Goal: Find contact information: Find contact information

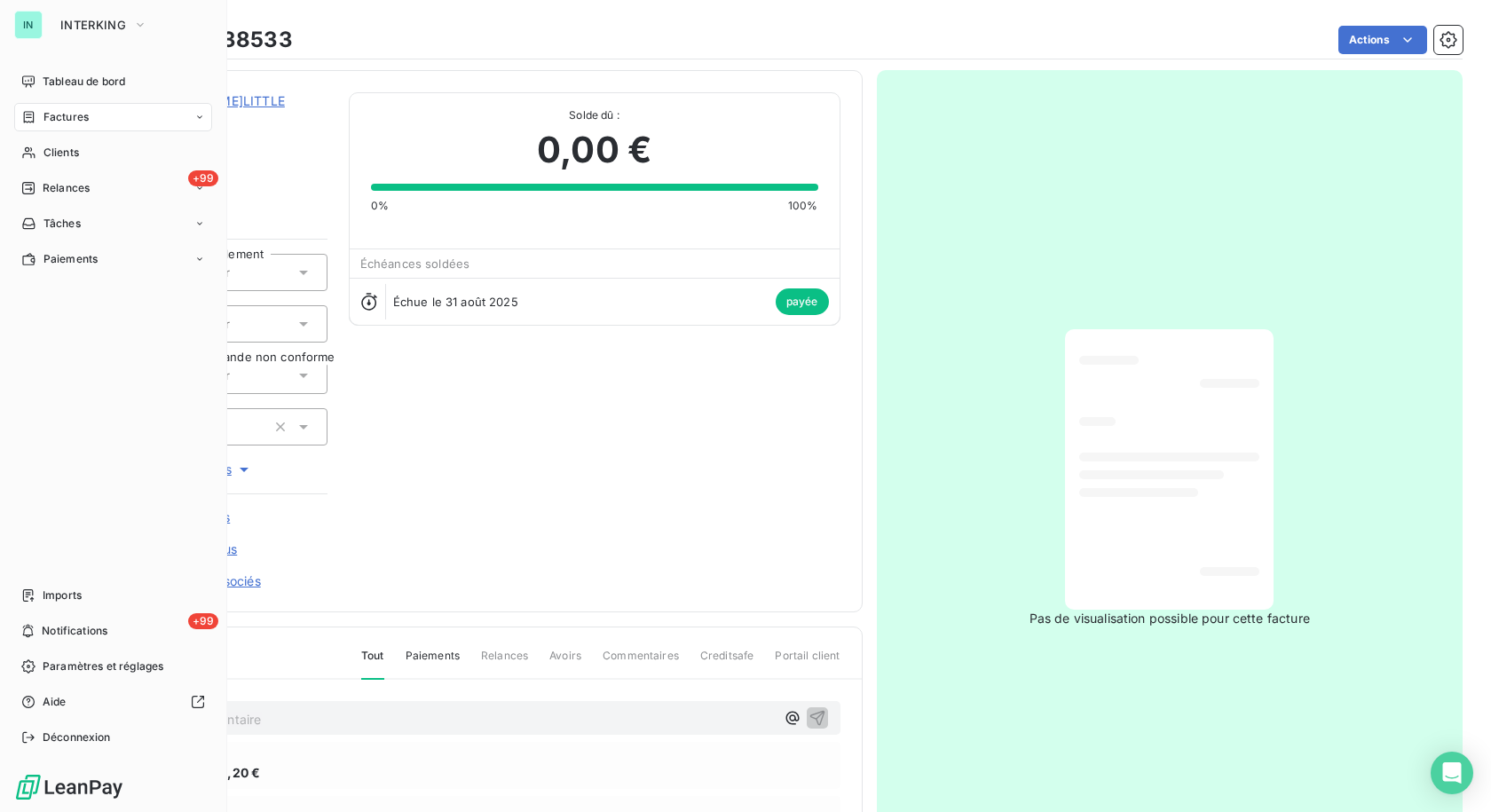
scroll to position [3, 0]
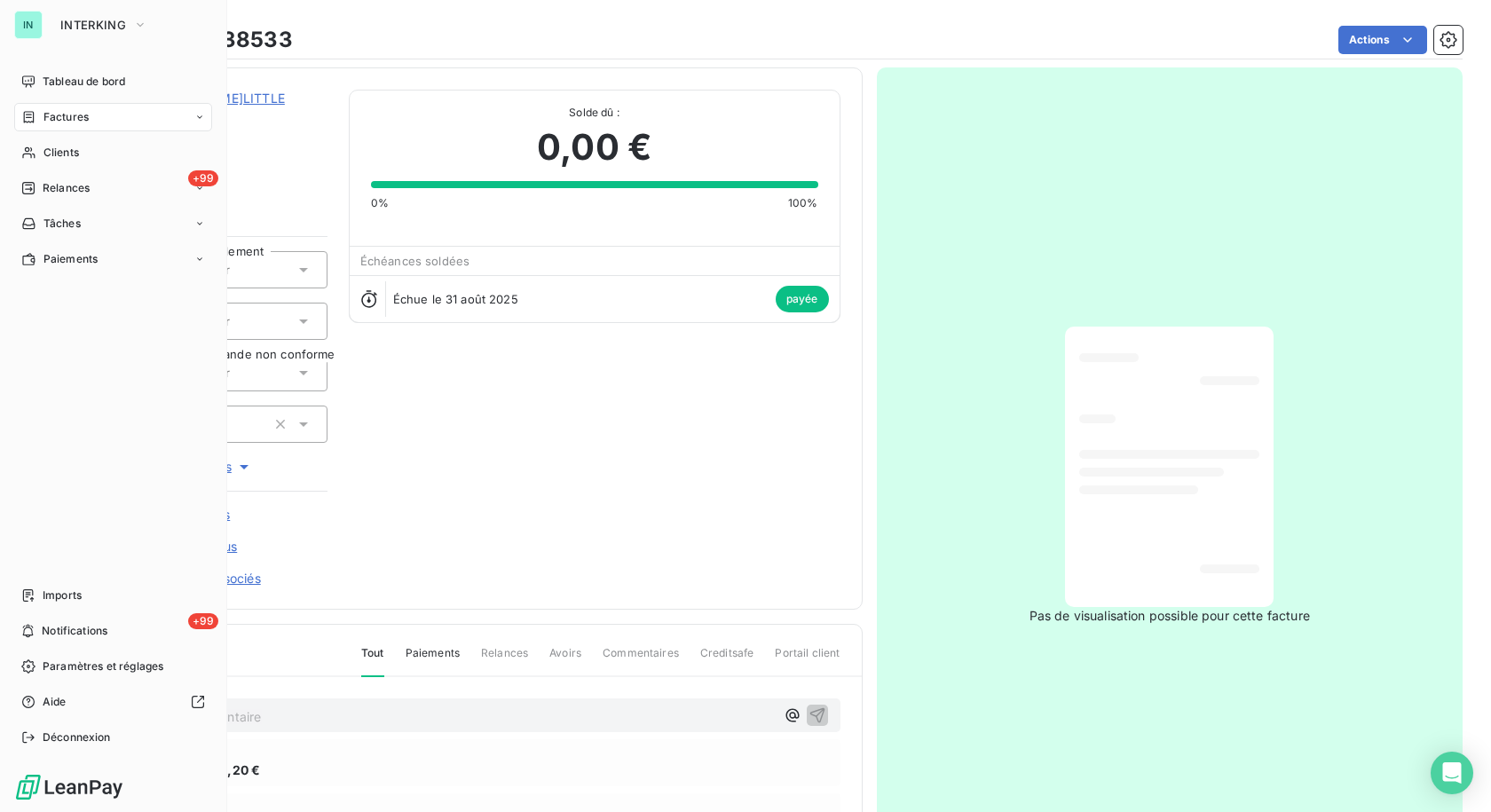
click at [49, 118] on span "Factures" at bounding box center [65, 116] width 45 height 16
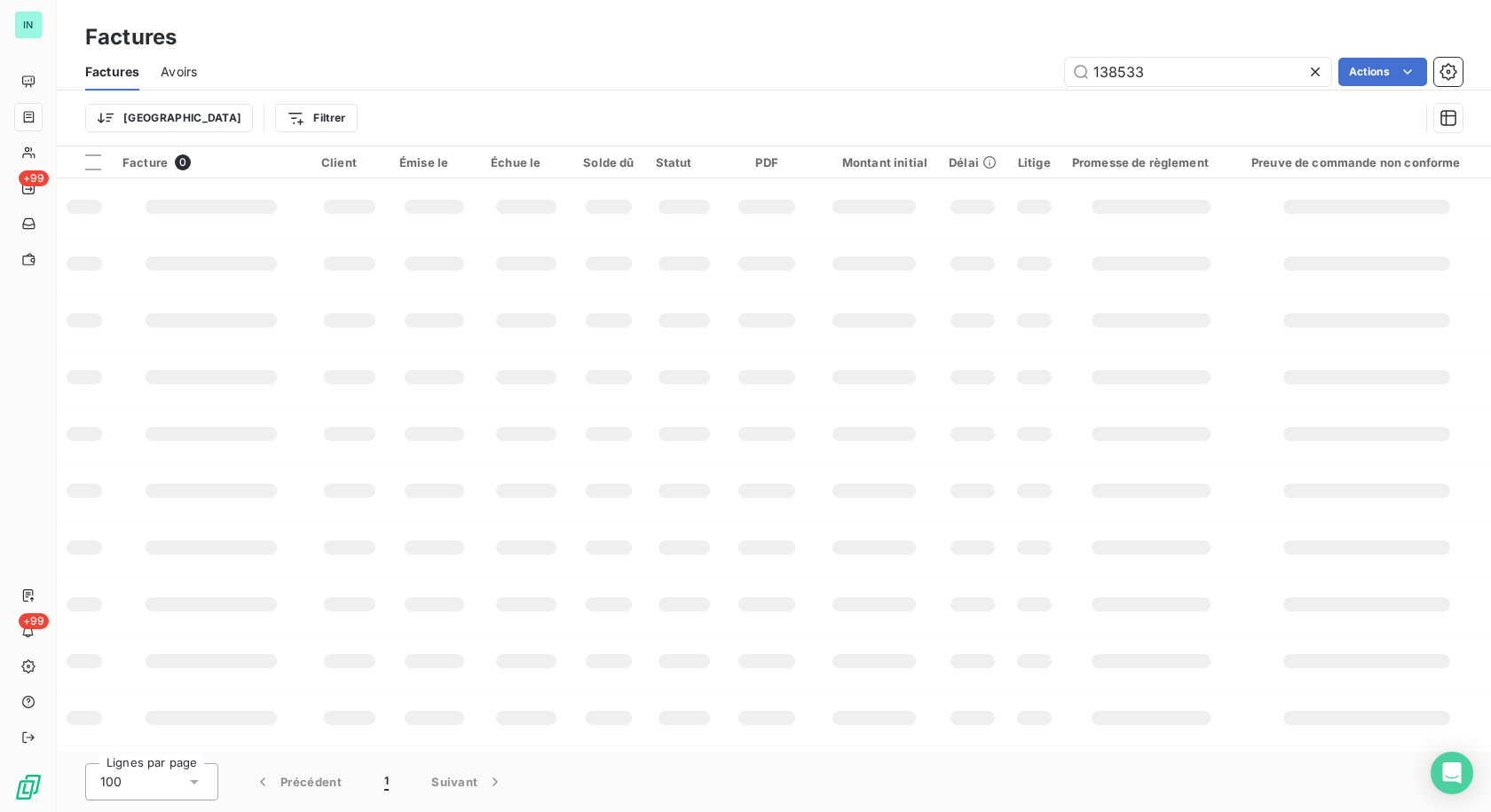
drag, startPoint x: 1160, startPoint y: 62, endPoint x: 909, endPoint y: 90, distance: 252.6
click at [909, 90] on div "Factures Avoirs 138533 Actions Trier Filtrer" at bounding box center [774, 99] width 1434 height 92
drag, startPoint x: 1149, startPoint y: 72, endPoint x: 1013, endPoint y: 74, distance: 136.0
click at [1013, 74] on div "153280 Actions" at bounding box center [840, 72] width 1245 height 29
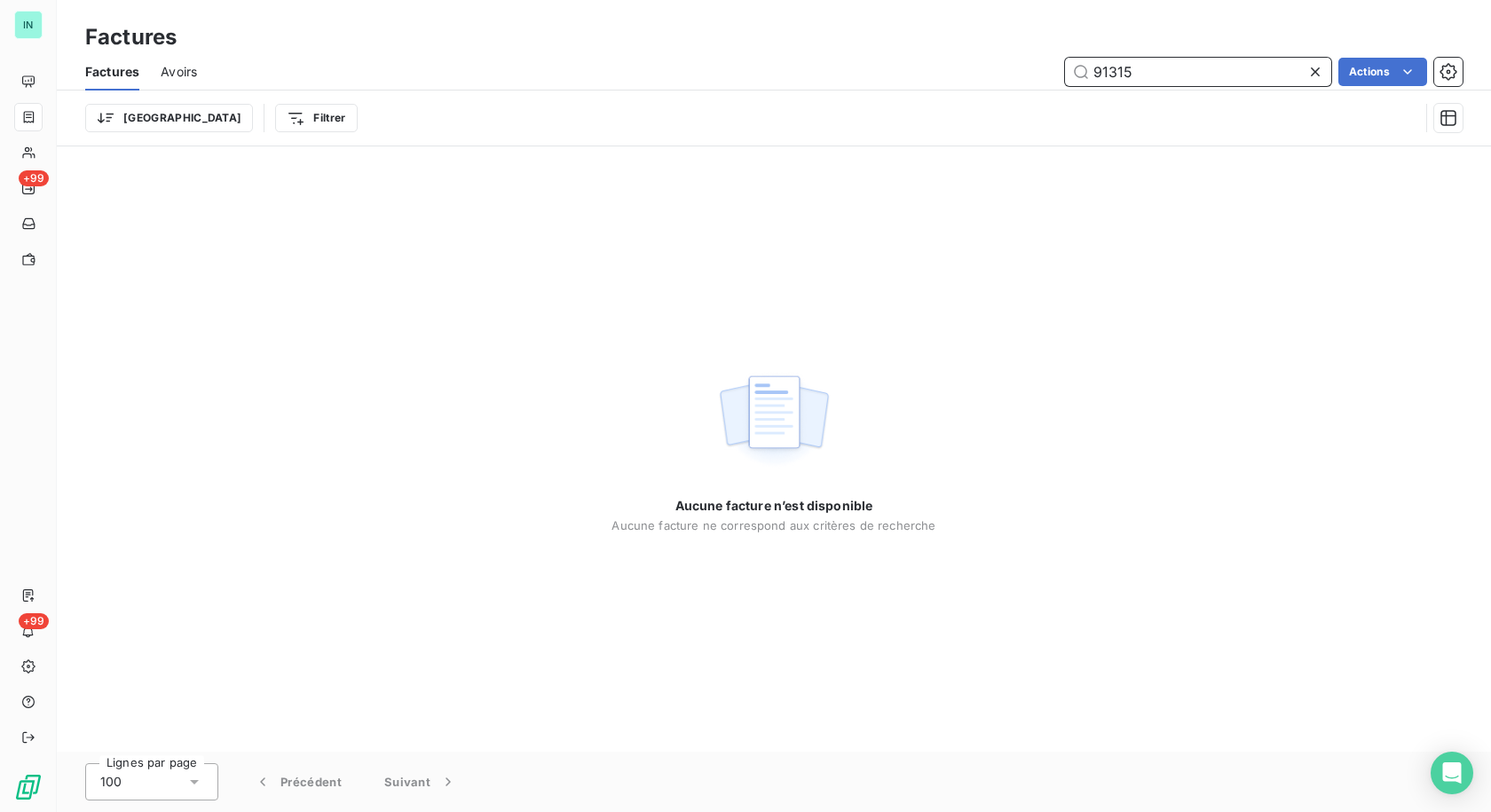
type input "91315"
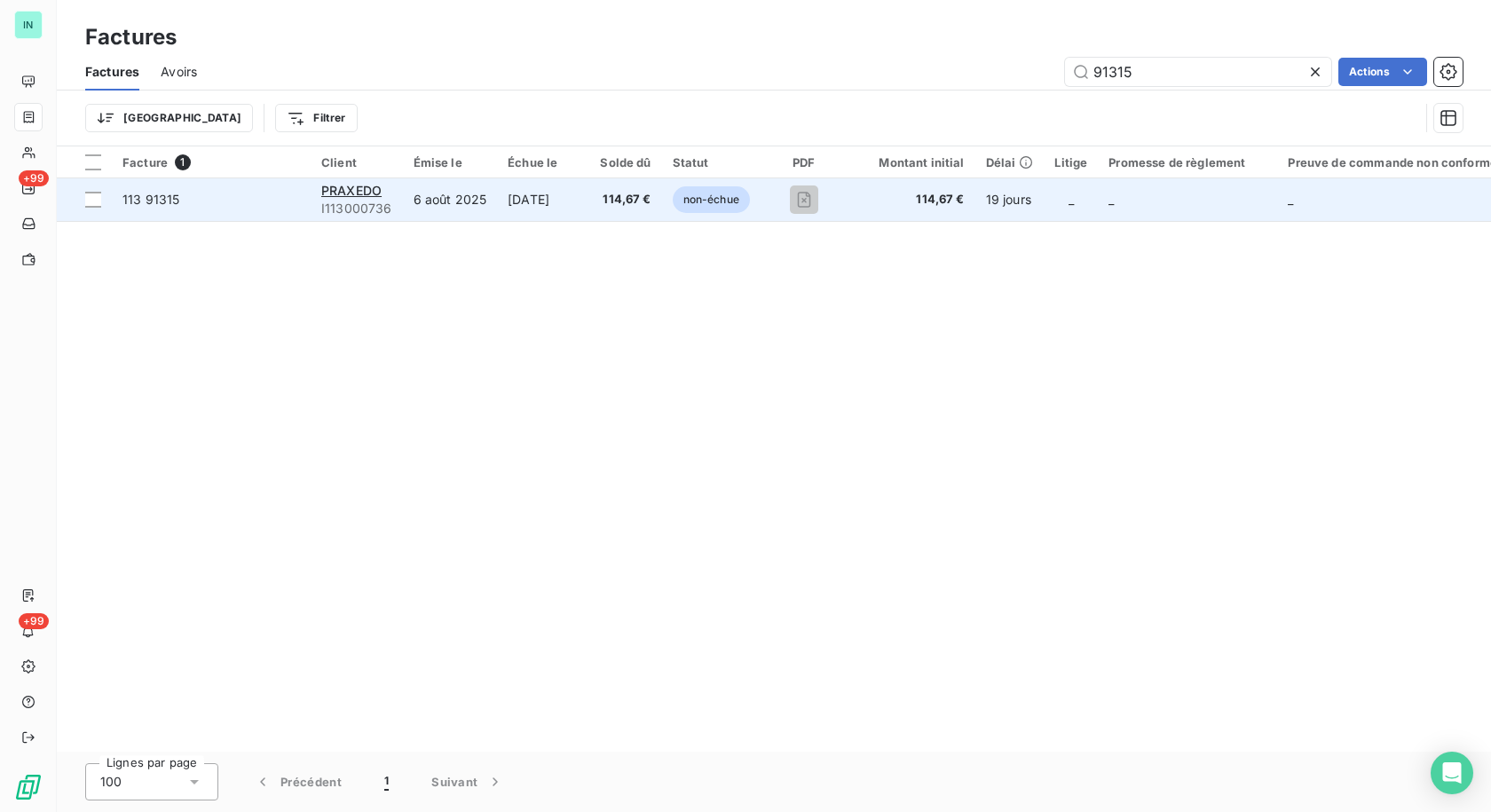
click at [317, 202] on td "PRAXEDO I113000736" at bounding box center [357, 199] width 92 height 42
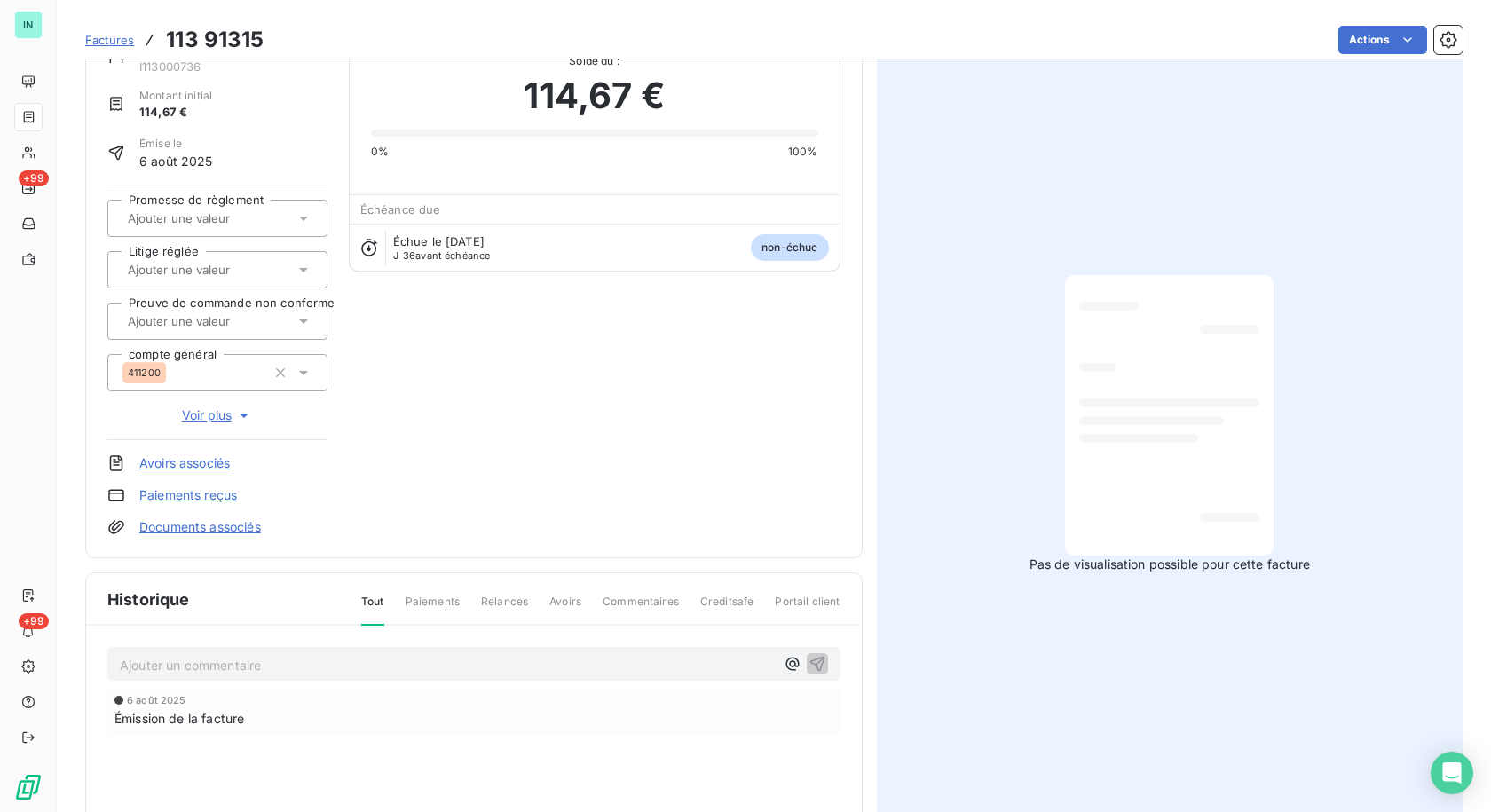
scroll to position [256, 0]
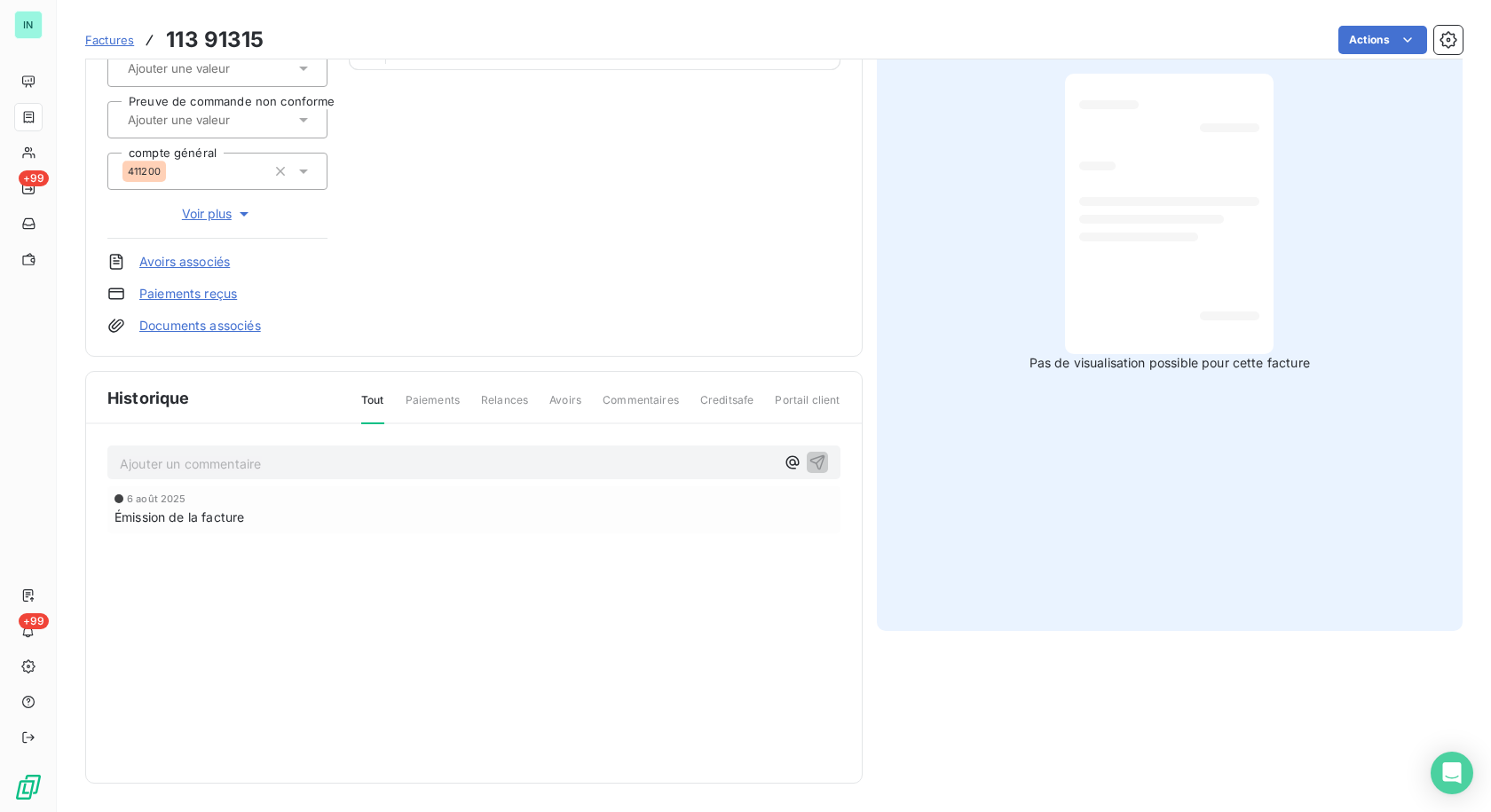
click at [179, 470] on p "Ajouter un commentaire ﻿" at bounding box center [447, 463] width 656 height 22
click at [324, 469] on p "[DATE] - TR - info client" at bounding box center [447, 462] width 656 height 20
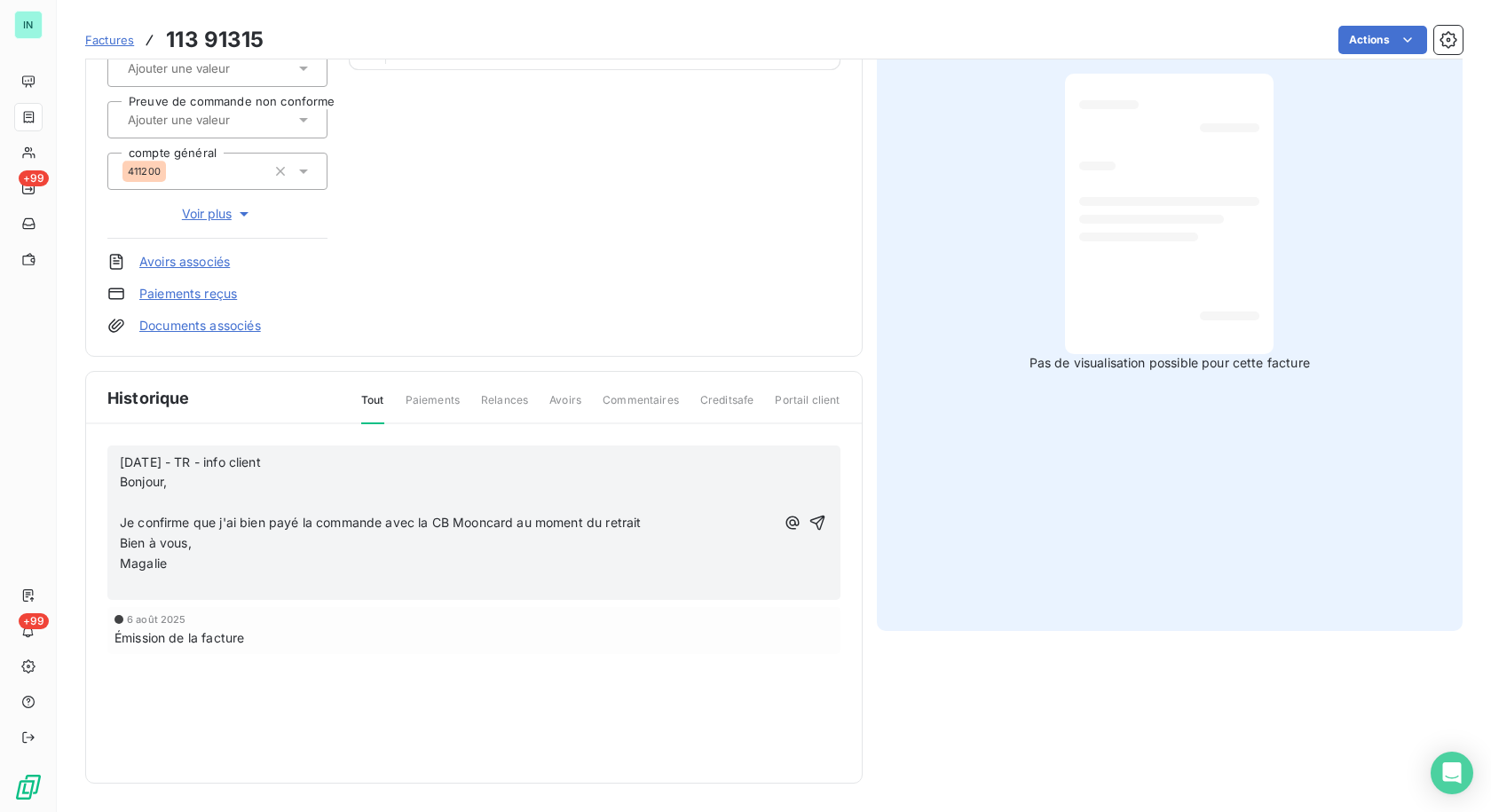
click at [167, 496] on p "﻿" at bounding box center [447, 502] width 656 height 20
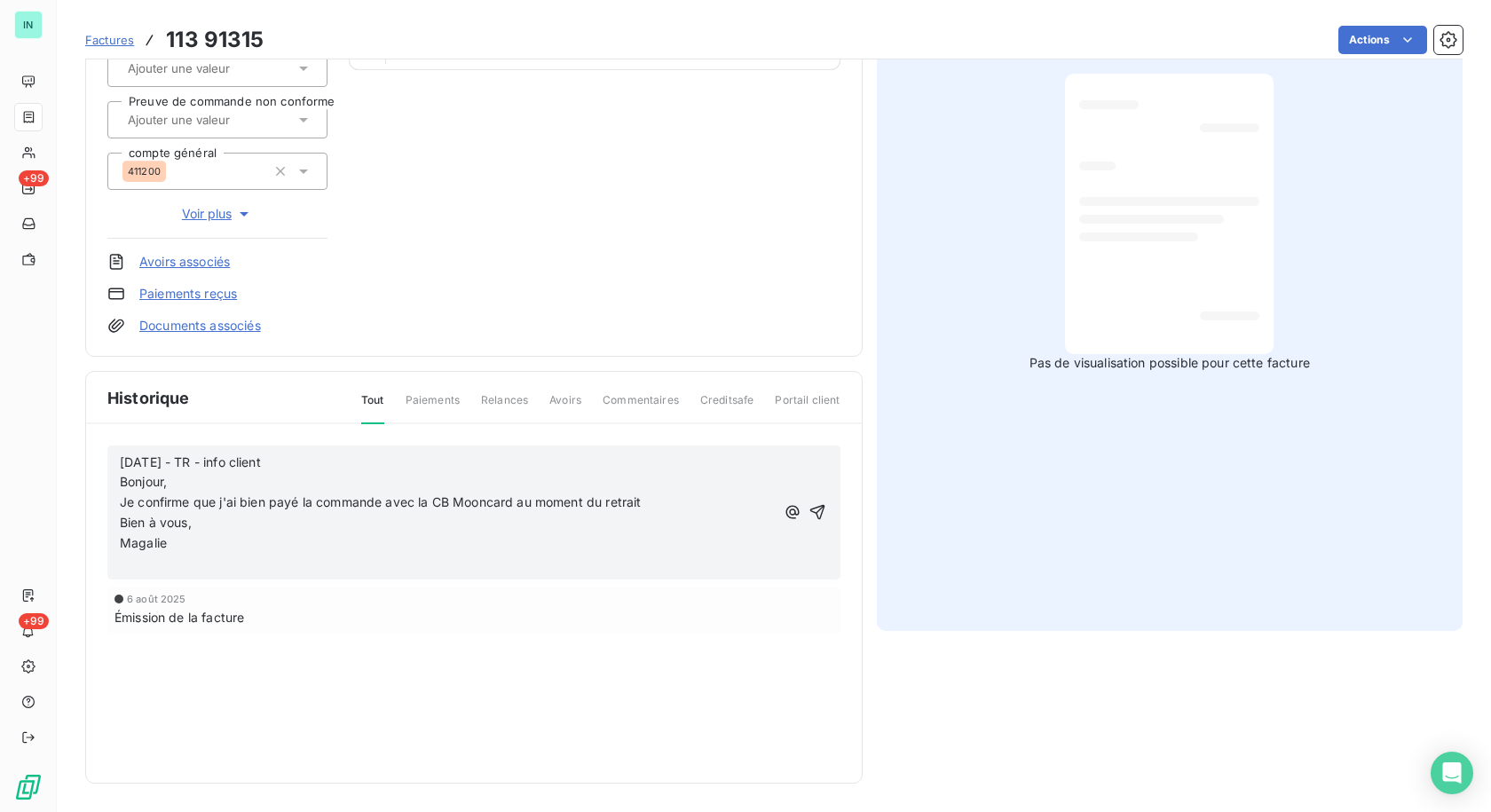
click at [155, 564] on p "﻿" at bounding box center [447, 563] width 656 height 20
click at [311, 466] on p "[DATE] - TR - info client Bonjour," at bounding box center [447, 472] width 656 height 40
click at [318, 467] on p "[DATE] - TR - info client Bonjour," at bounding box center [447, 472] width 656 height 40
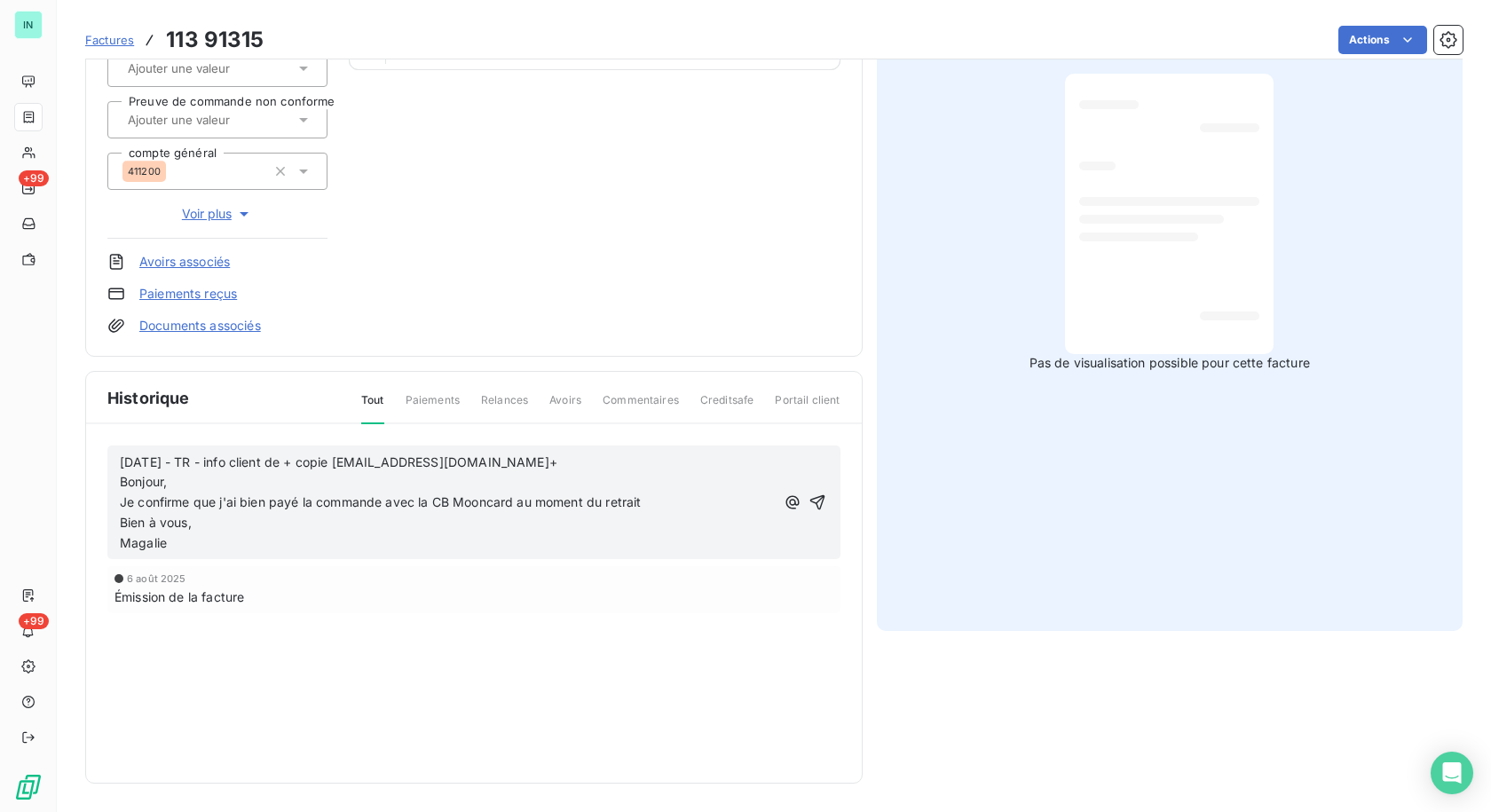
click at [635, 457] on p "[DATE] - TR - info client de + copie [EMAIL_ADDRESS][DOMAIN_NAME]+ Bonjour," at bounding box center [447, 472] width 656 height 40
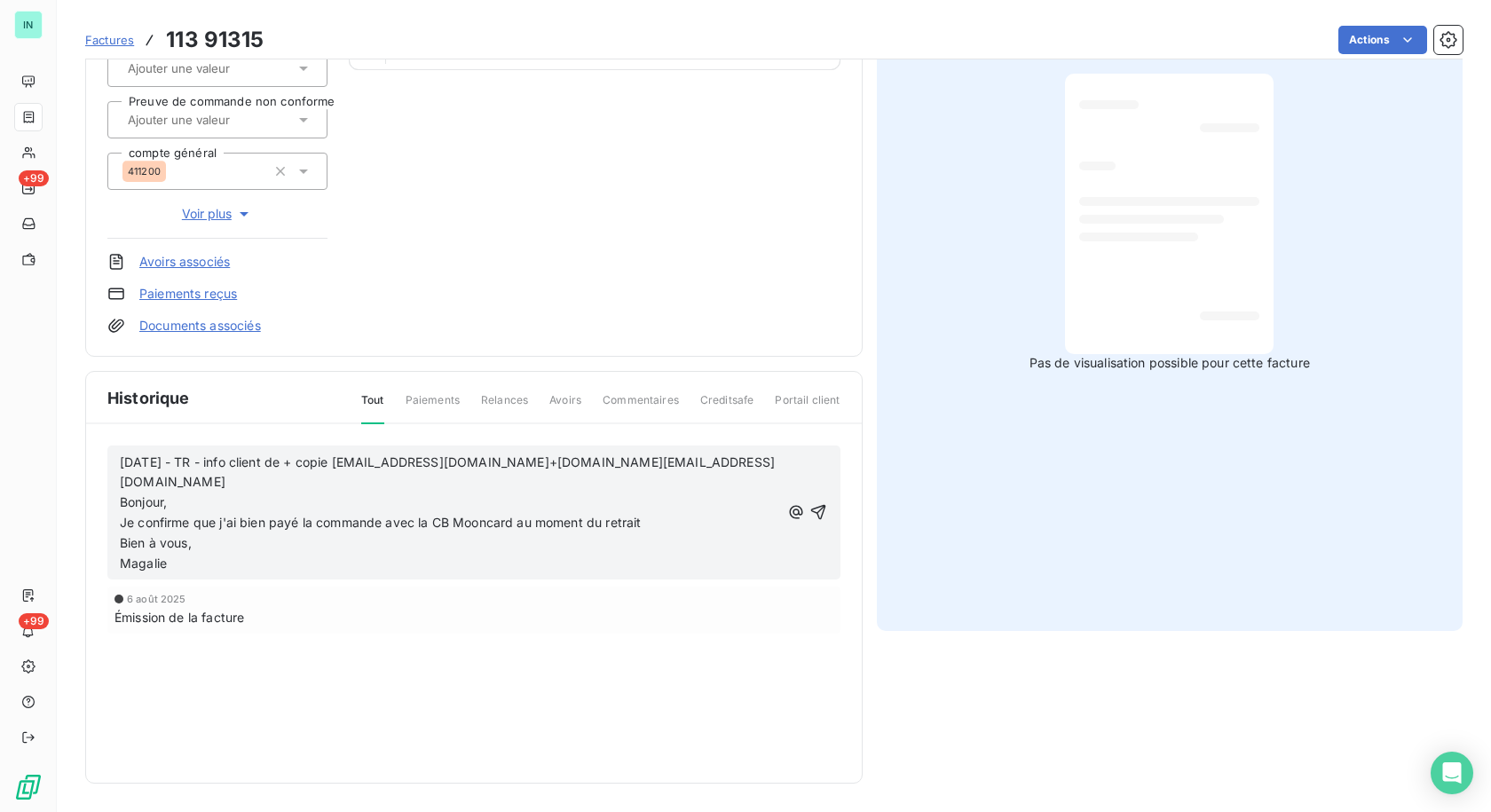
click at [361, 476] on span "[DATE] - TR - info client de + copie [EMAIL_ADDRESS][DOMAIN_NAME]+[DOMAIN_NAME]…" at bounding box center [447, 482] width 656 height 56
click at [597, 461] on span "[DATE] - TR - info client de + copie [EMAIL_ADDRESS][DOMAIN_NAME]+ [DOMAIN_NAME…" at bounding box center [449, 482] width 658 height 56
click at [311, 461] on span "[DATE] - TR - info client de + copie [EMAIL_ADDRESS][DOMAIN_NAME] + [DOMAIN_NAM…" at bounding box center [395, 482] width 551 height 56
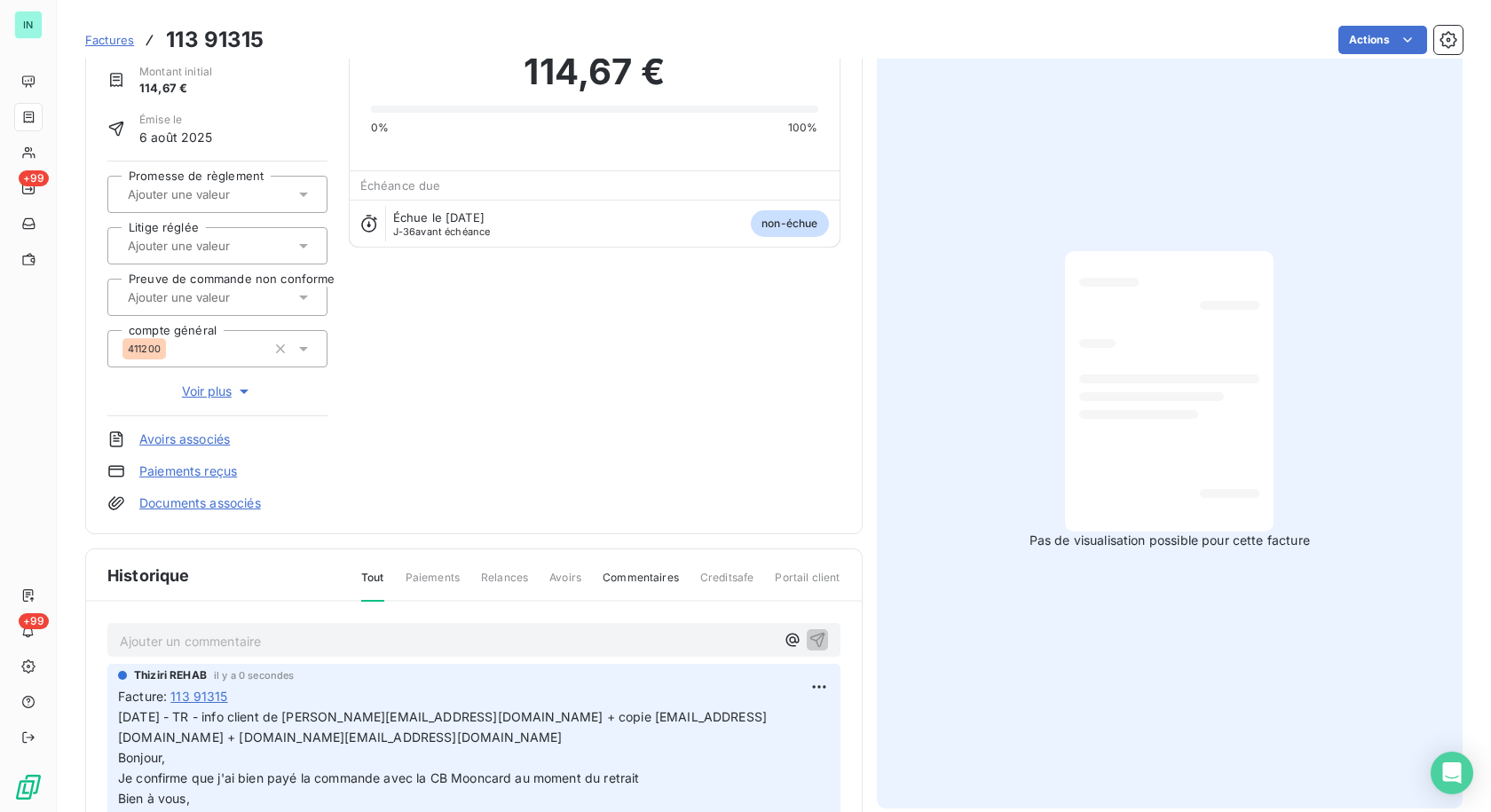
scroll to position [0, 0]
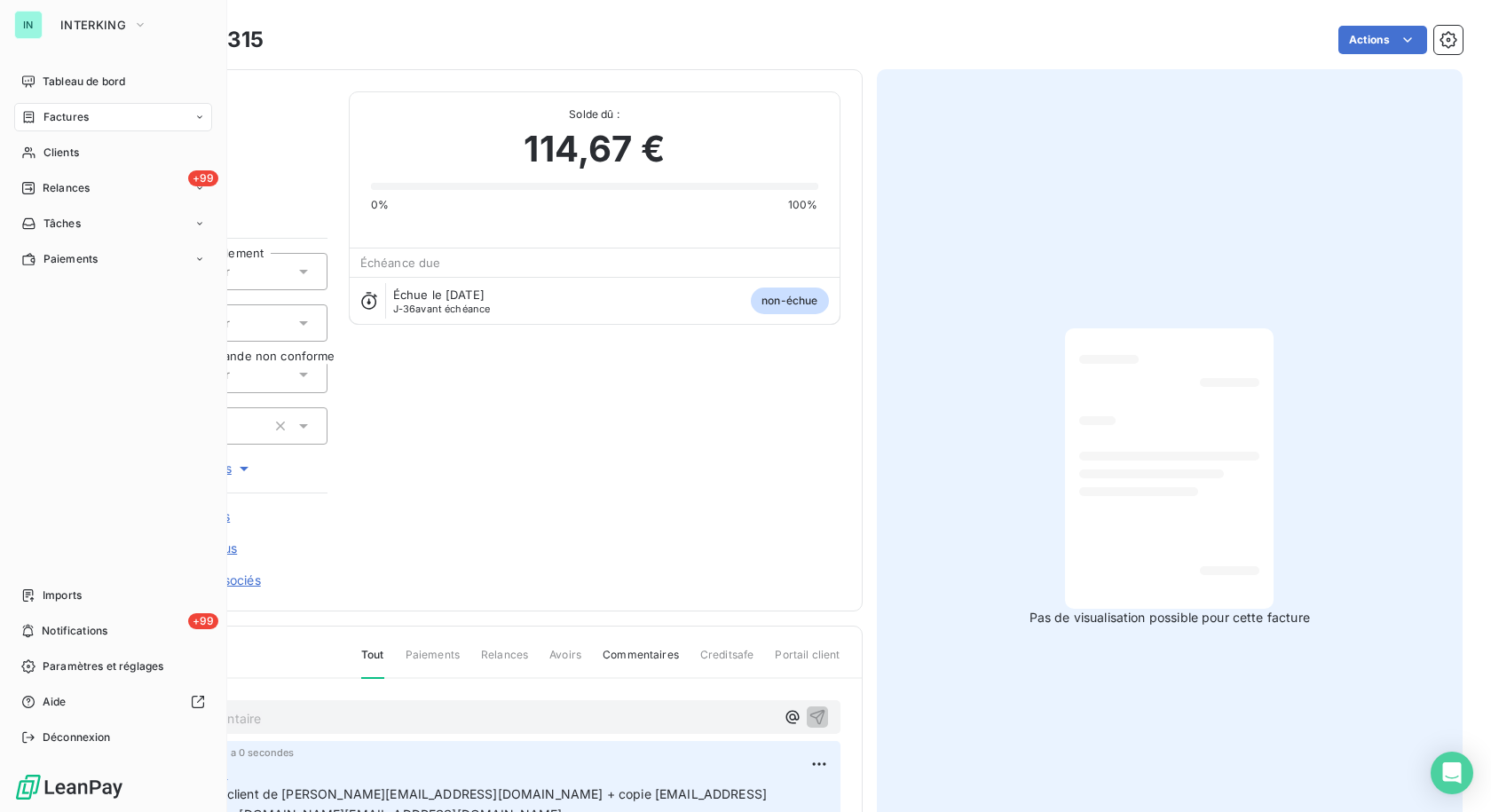
drag, startPoint x: 45, startPoint y: 115, endPoint x: 64, endPoint y: 114, distance: 19.0
click at [45, 115] on span "Factures" at bounding box center [65, 116] width 45 height 16
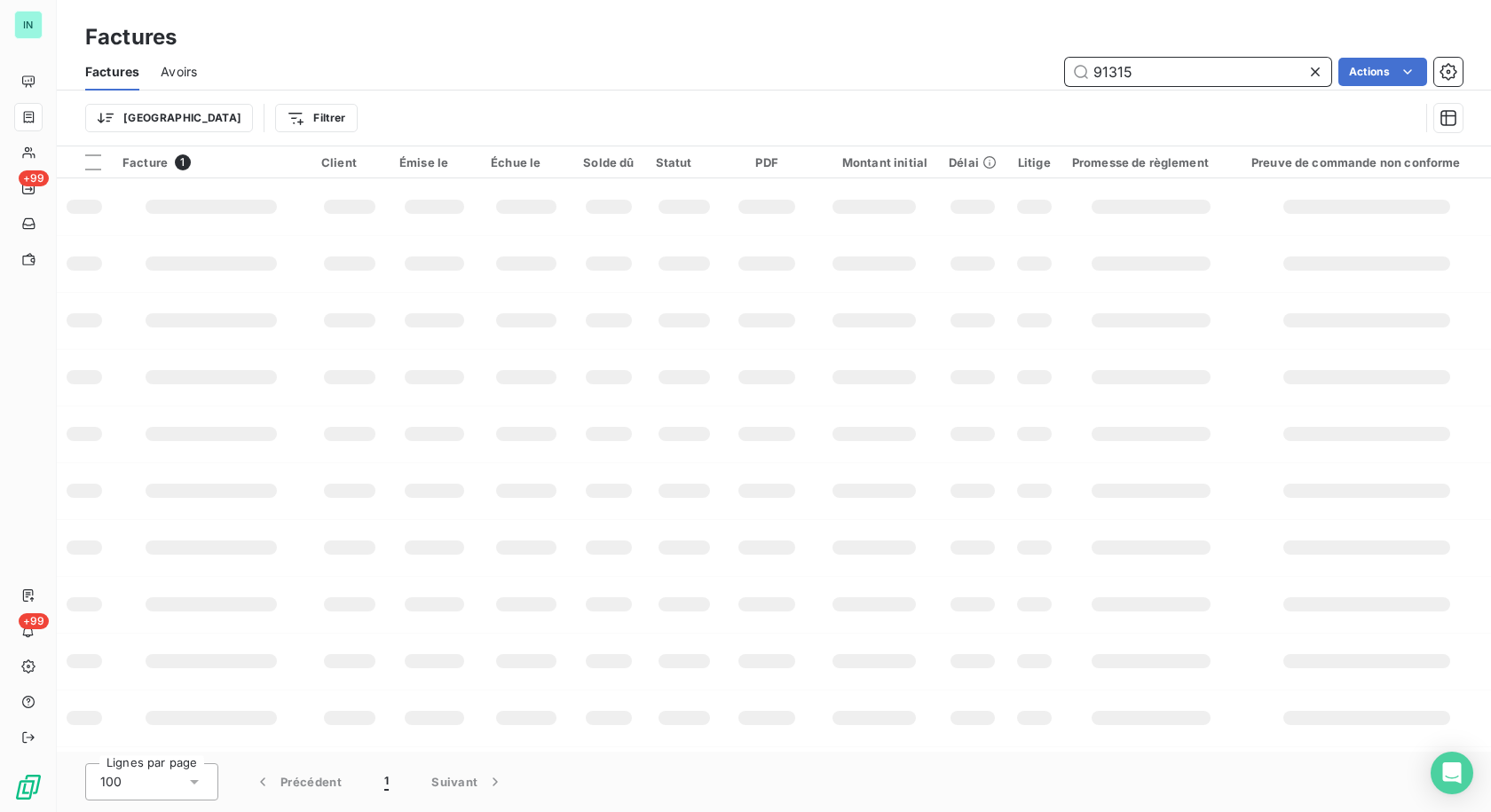
drag, startPoint x: 1082, startPoint y: 79, endPoint x: 879, endPoint y: 74, distance: 203.1
click at [880, 75] on div "91315 Actions" at bounding box center [840, 72] width 1245 height 29
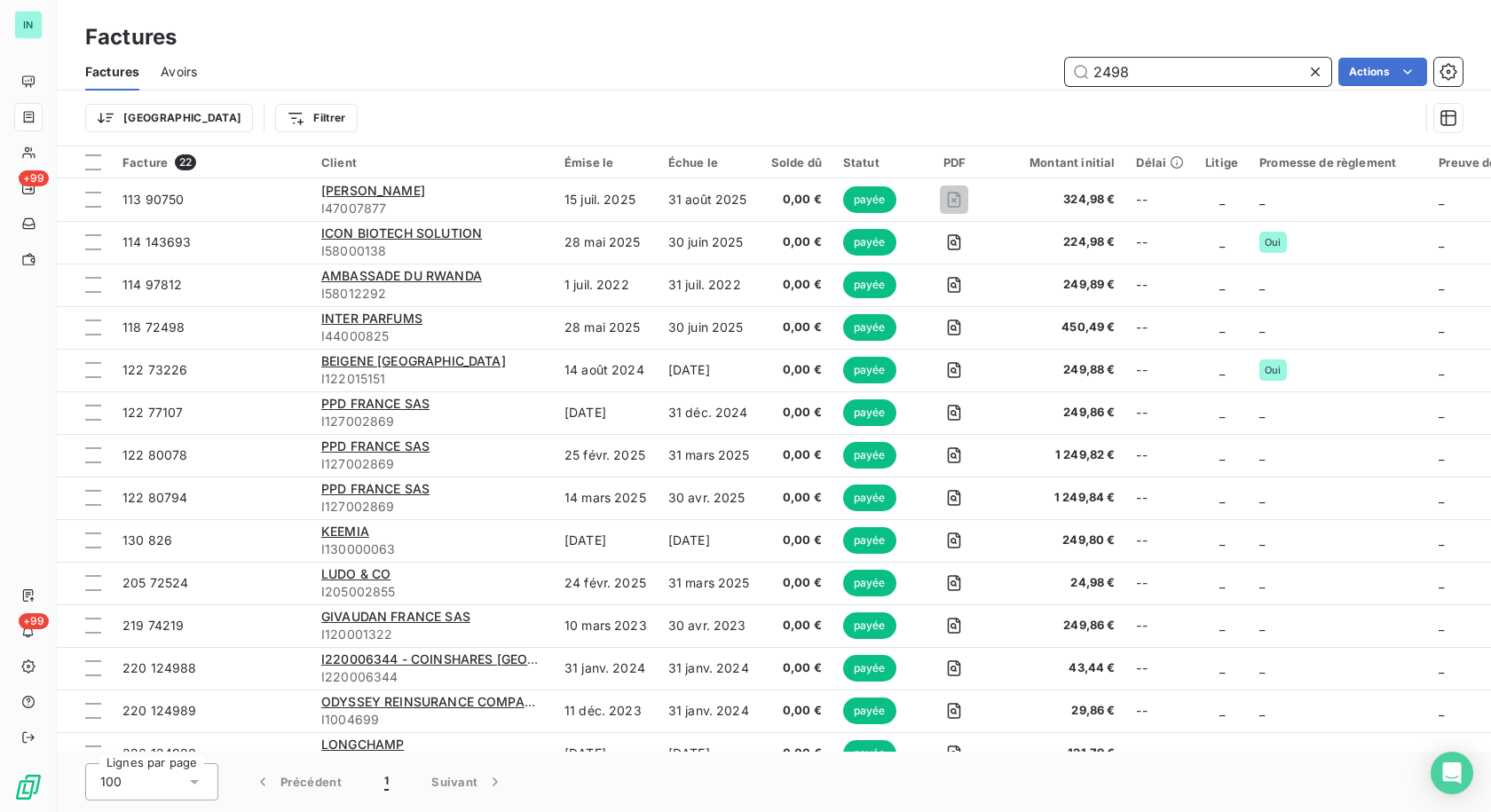
click at [1139, 70] on input "2498" at bounding box center [1198, 72] width 267 height 29
type input "24979"
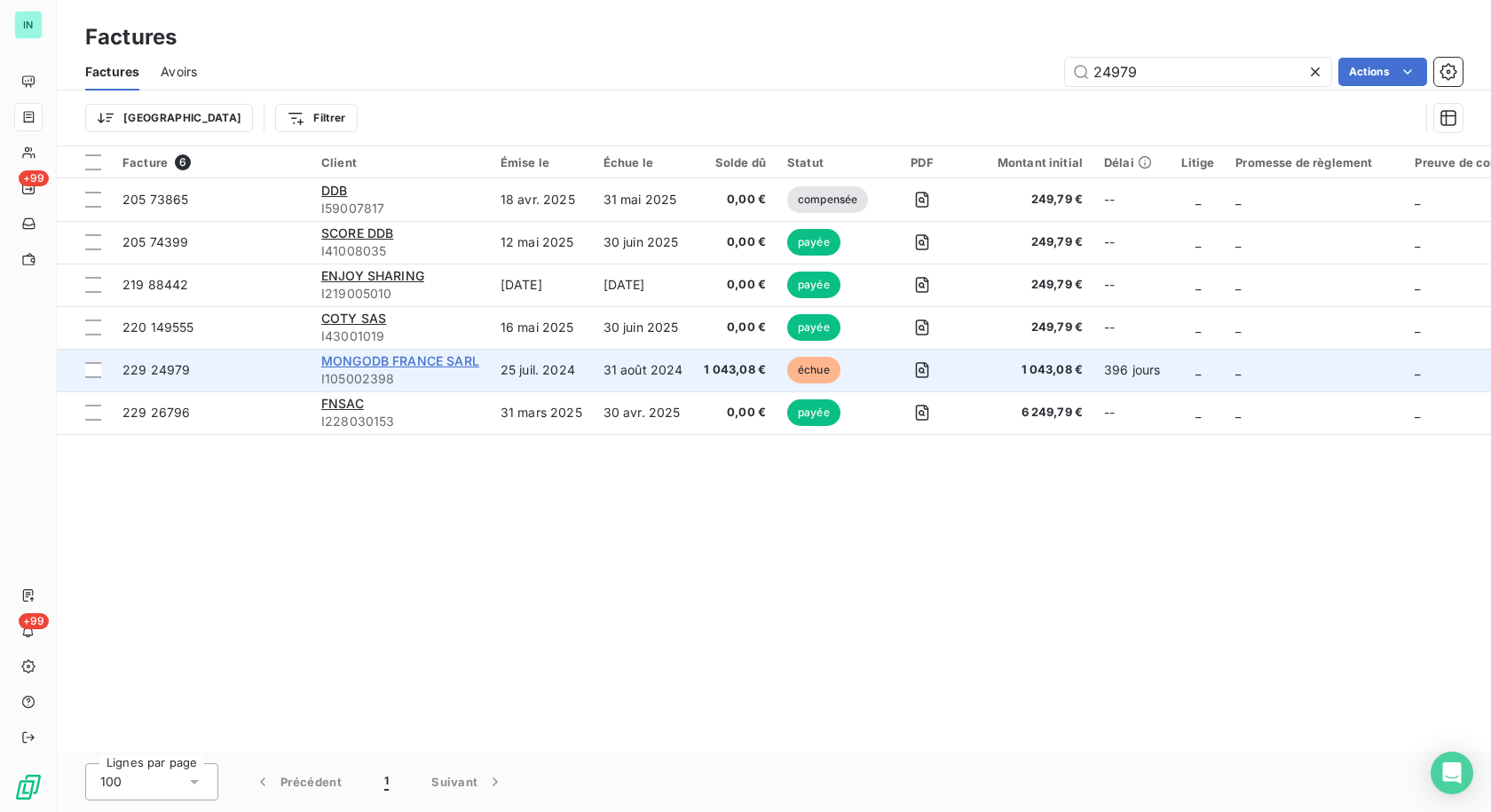
click at [415, 362] on span "MONGODB FRANCE SARL" at bounding box center [400, 361] width 158 height 15
click at [386, 367] on span "MONGODB FRANCE SARL" at bounding box center [400, 361] width 158 height 15
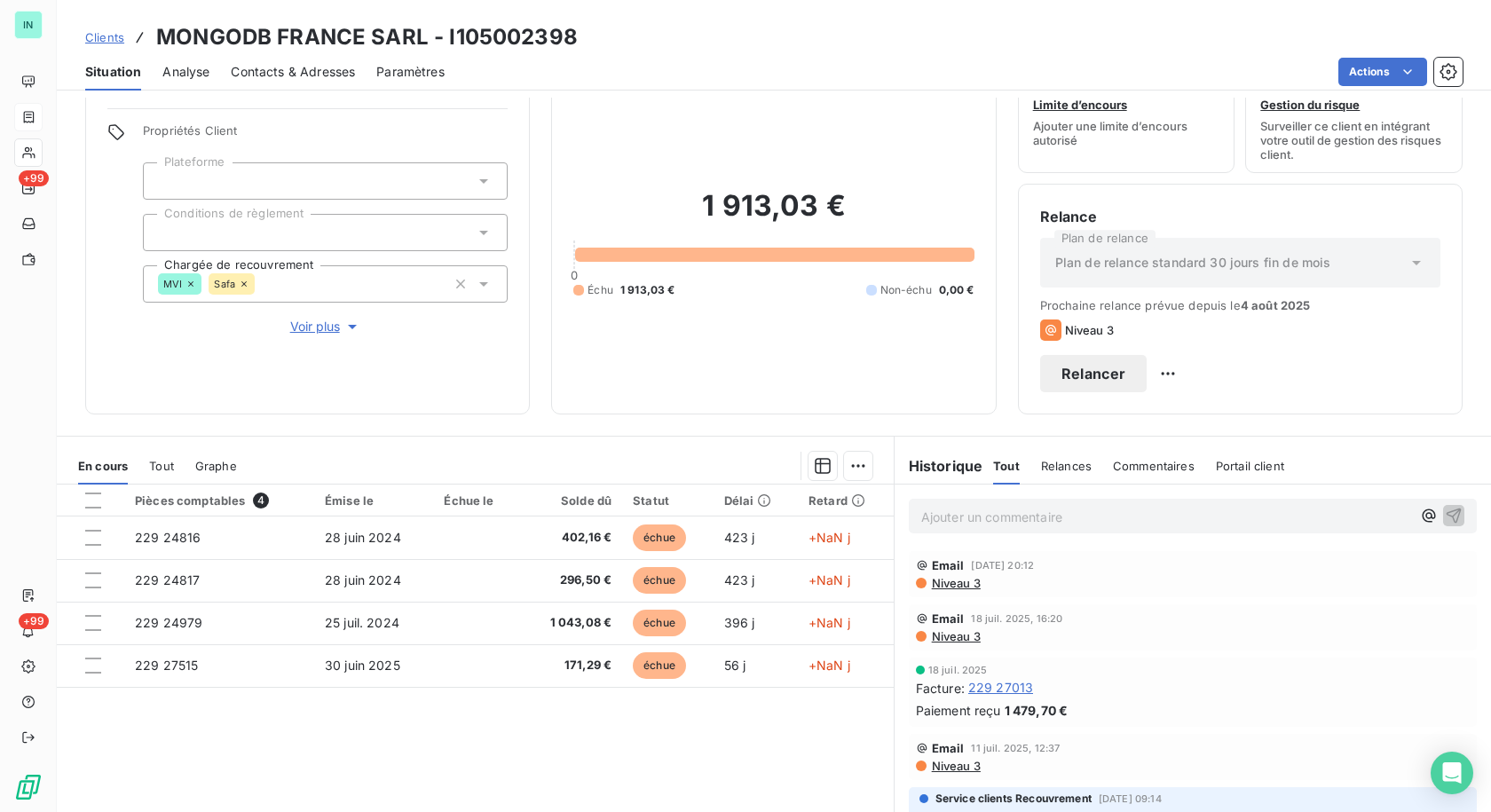
scroll to position [89, 0]
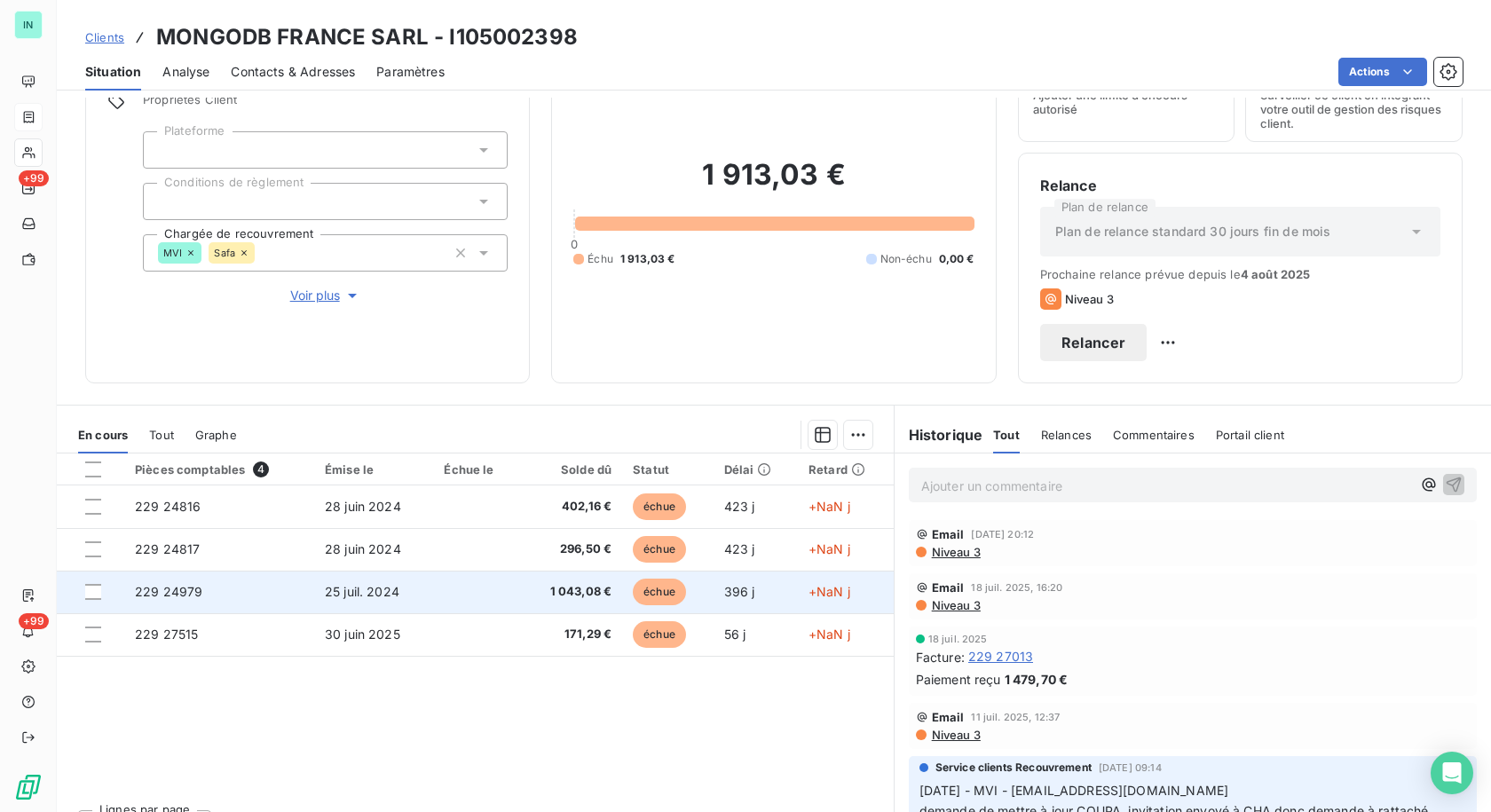
click at [424, 594] on td "25 juil. 2024" at bounding box center [373, 592] width 119 height 42
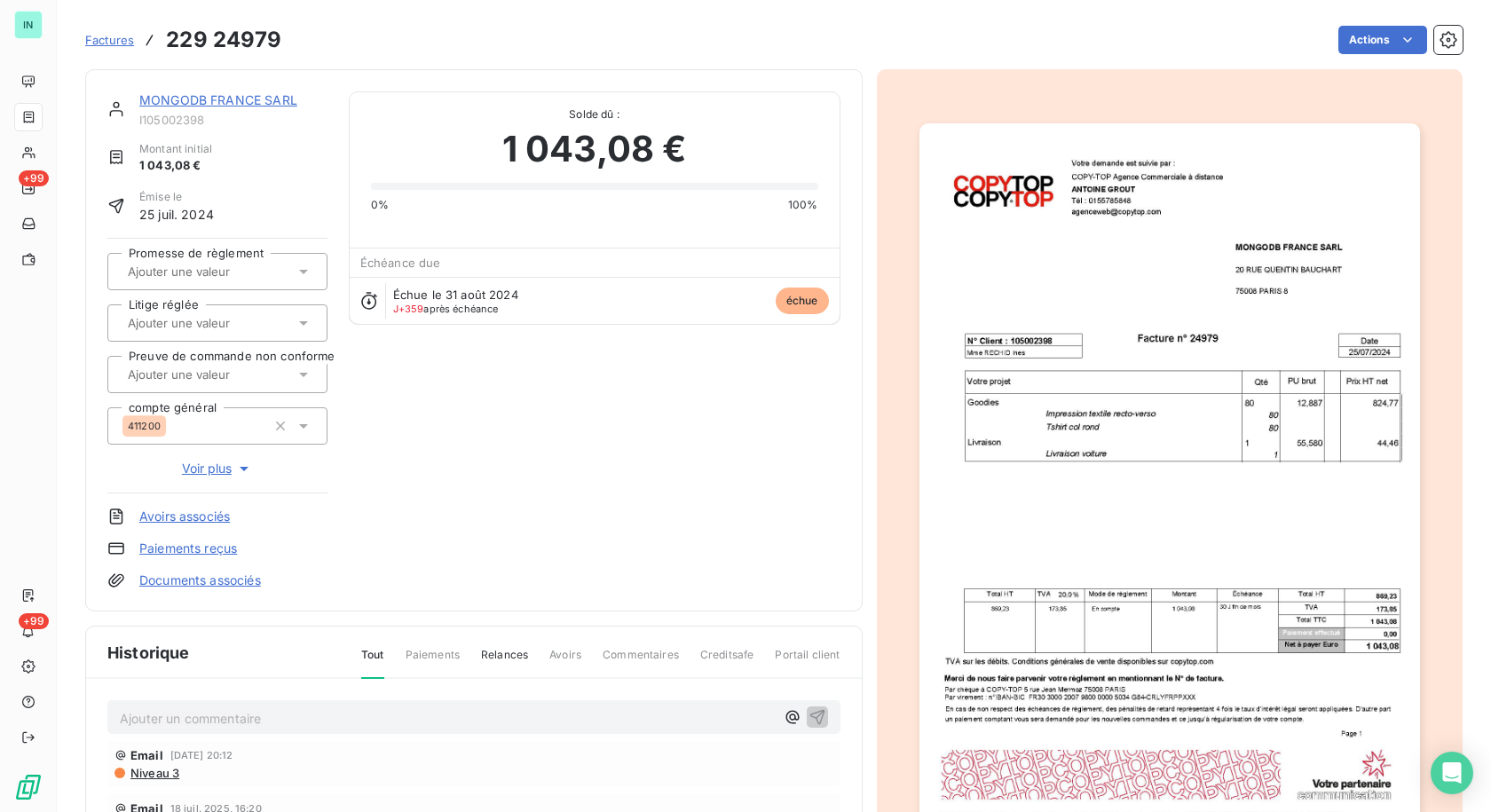
click at [155, 105] on link "MONGODB FRANCE SARL" at bounding box center [219, 100] width 158 height 15
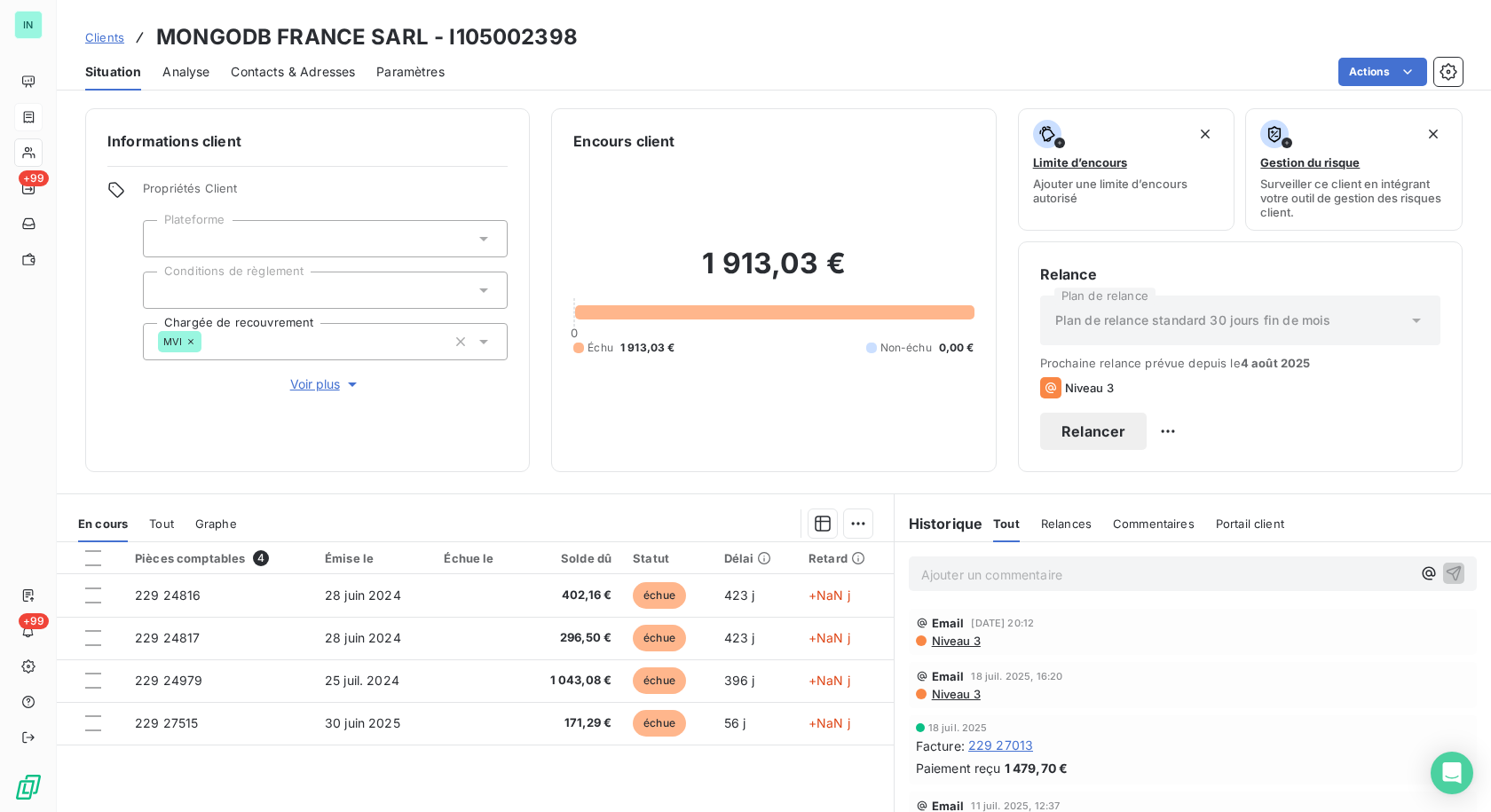
click at [969, 574] on p "Ajouter un commentaire ﻿" at bounding box center [1166, 574] width 490 height 22
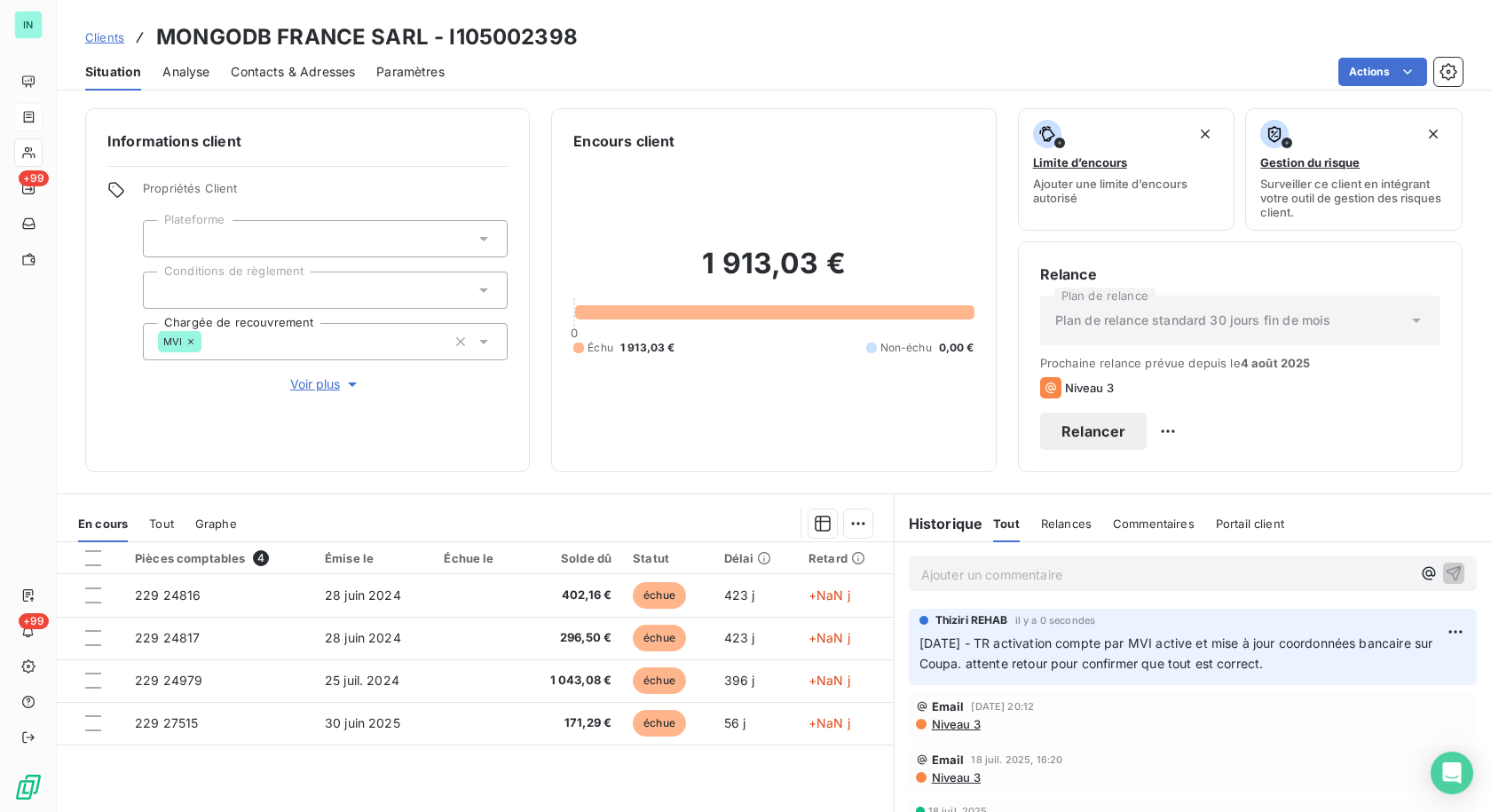
click at [1004, 581] on p "Ajouter un commentaire ﻿" at bounding box center [1166, 574] width 490 height 22
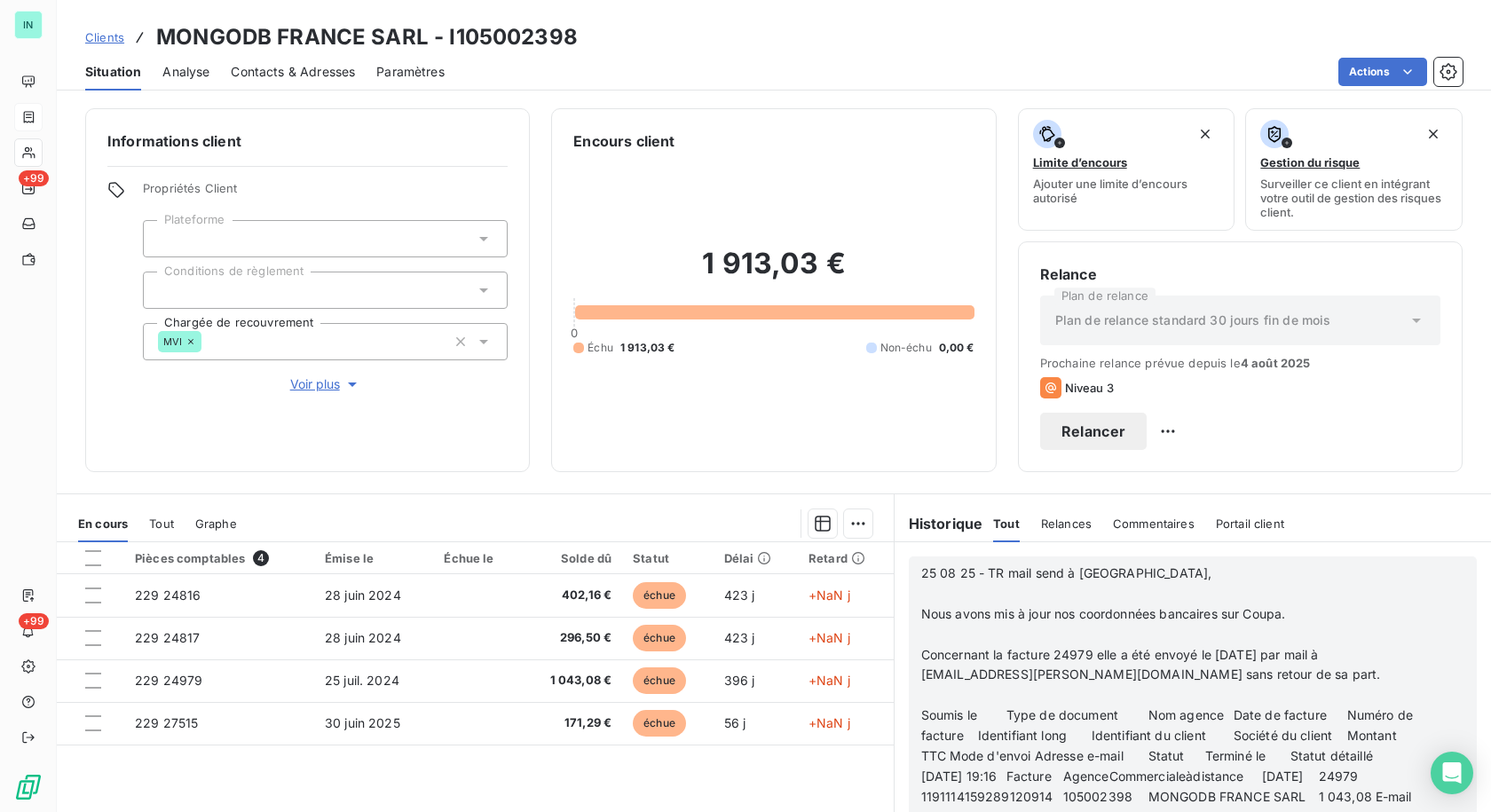
click at [1074, 573] on span "25 08 25 - TR mail send à [GEOGRAPHIC_DATA]," at bounding box center [1067, 572] width 291 height 15
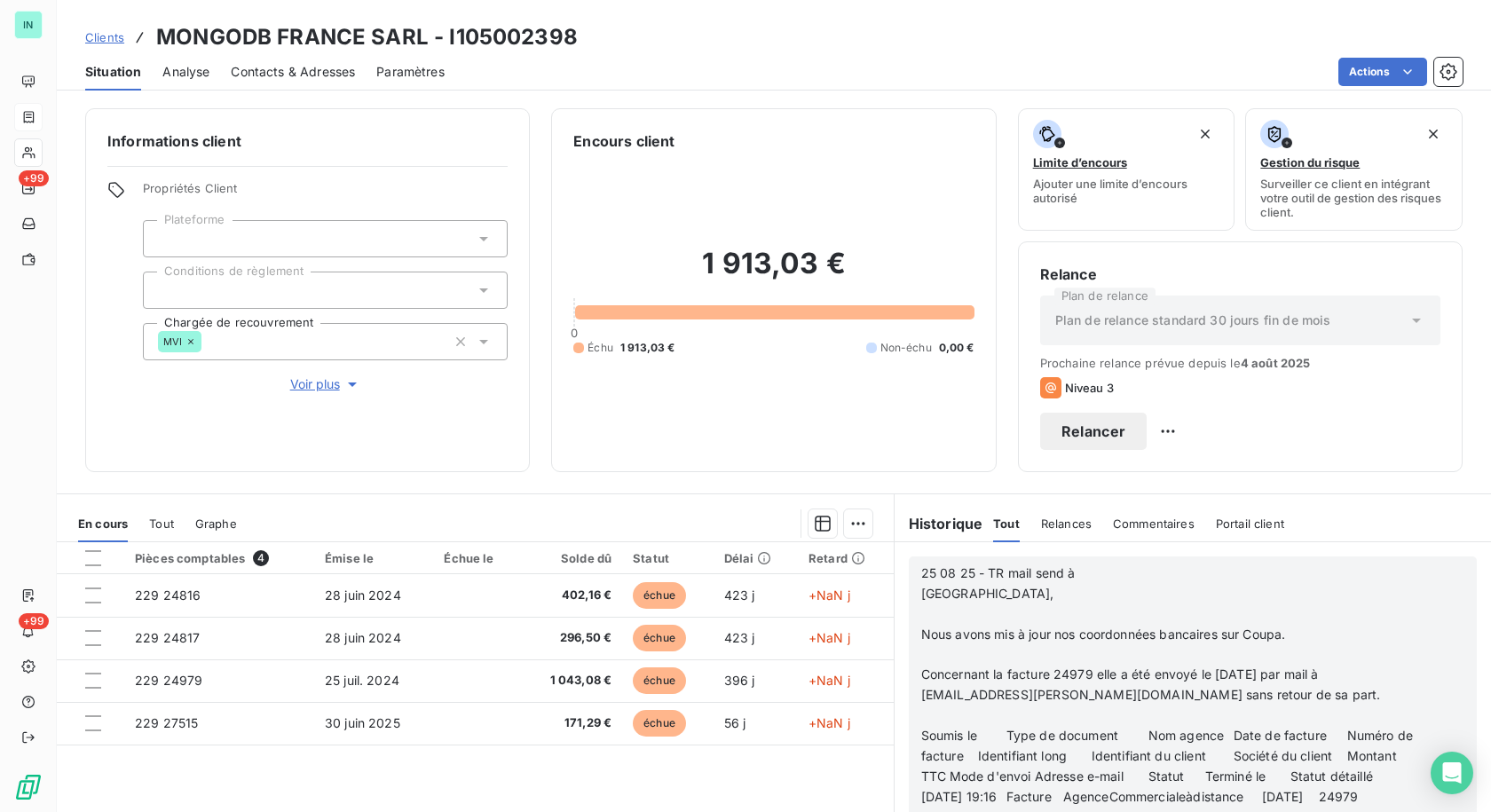
click at [953, 616] on p "﻿" at bounding box center [1170, 614] width 497 height 20
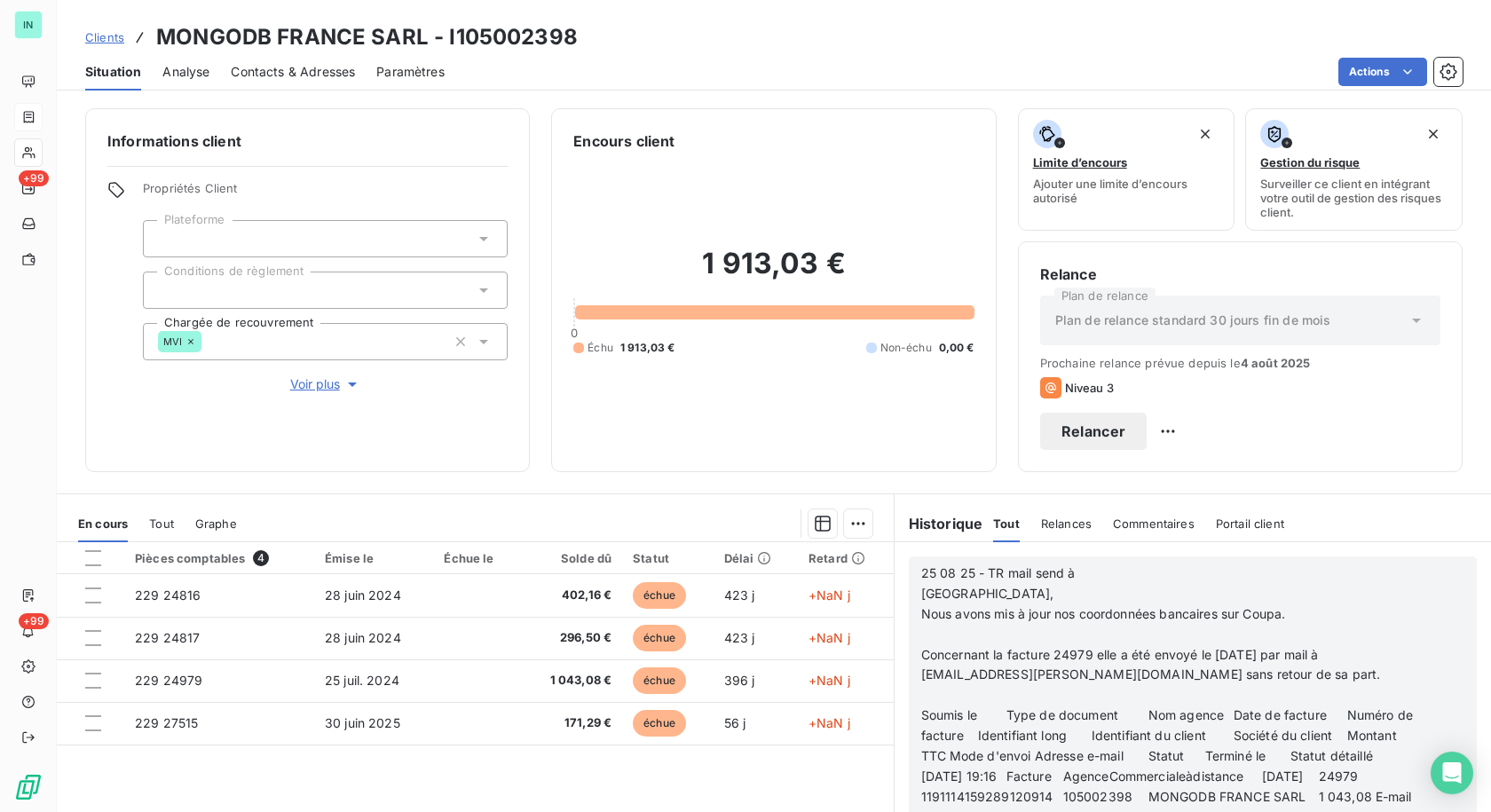
click at [943, 641] on p "﻿" at bounding box center [1170, 634] width 497 height 20
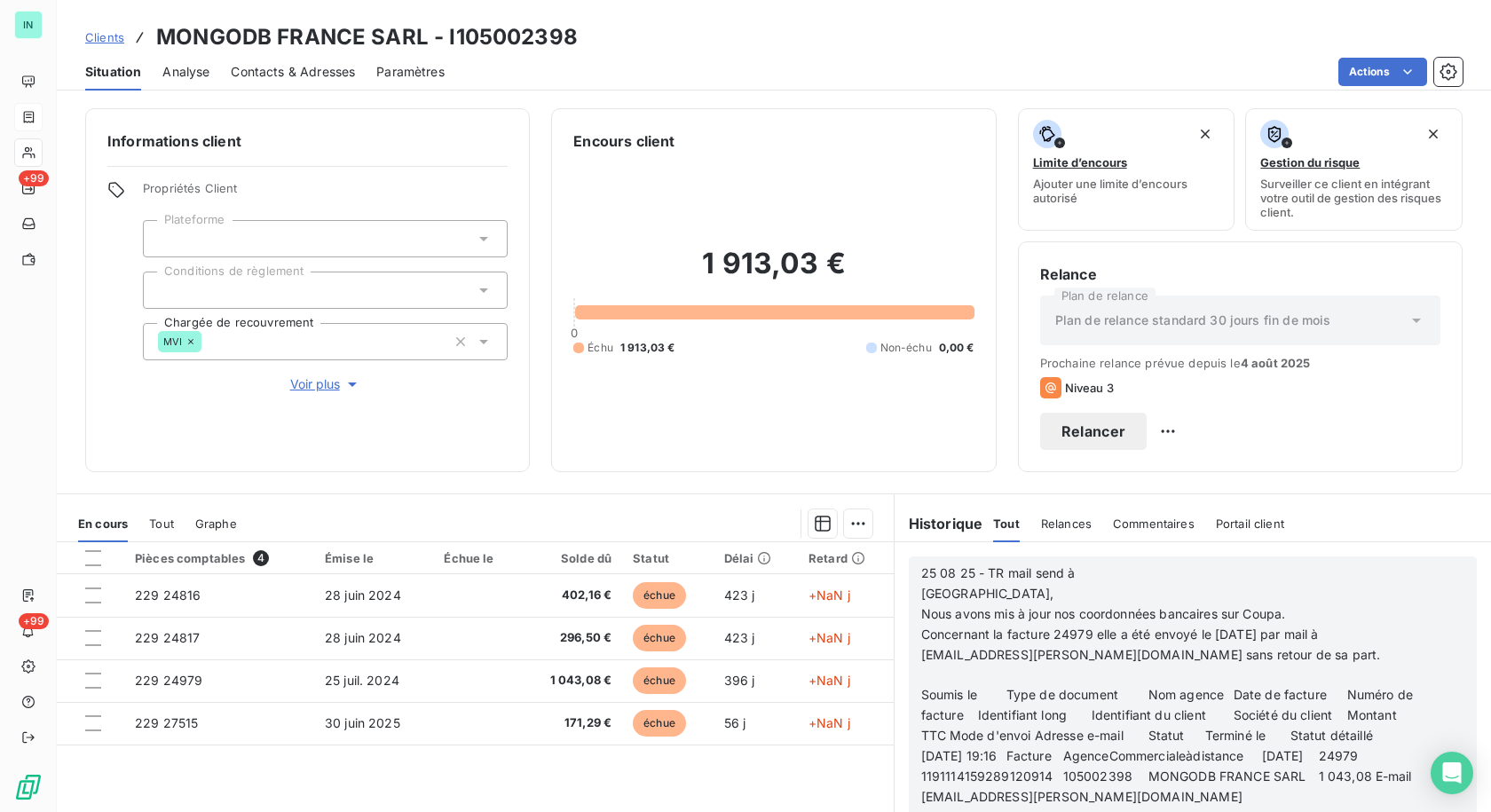
click at [924, 668] on p "﻿" at bounding box center [1170, 674] width 497 height 20
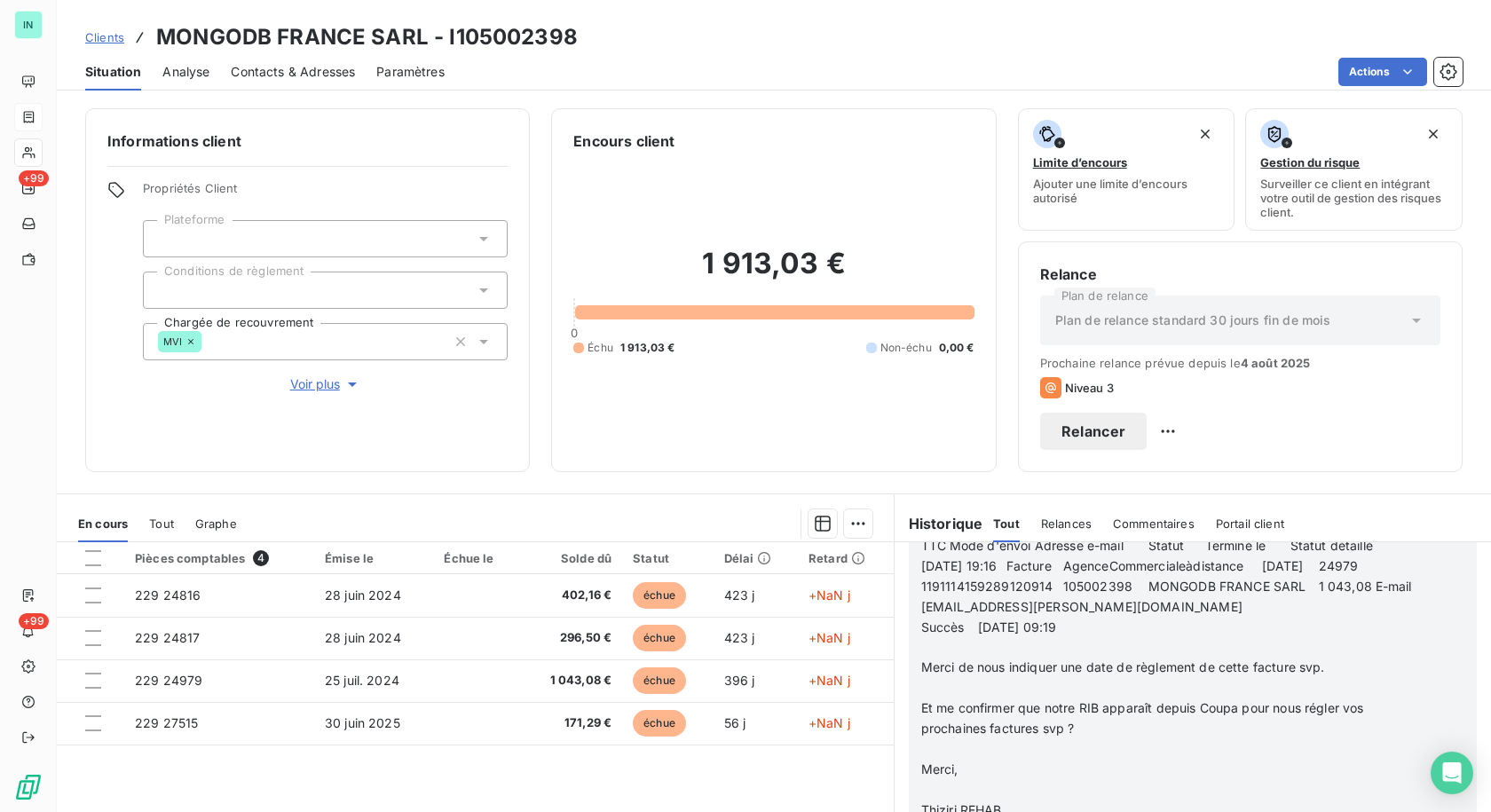
scroll to position [1952, 0]
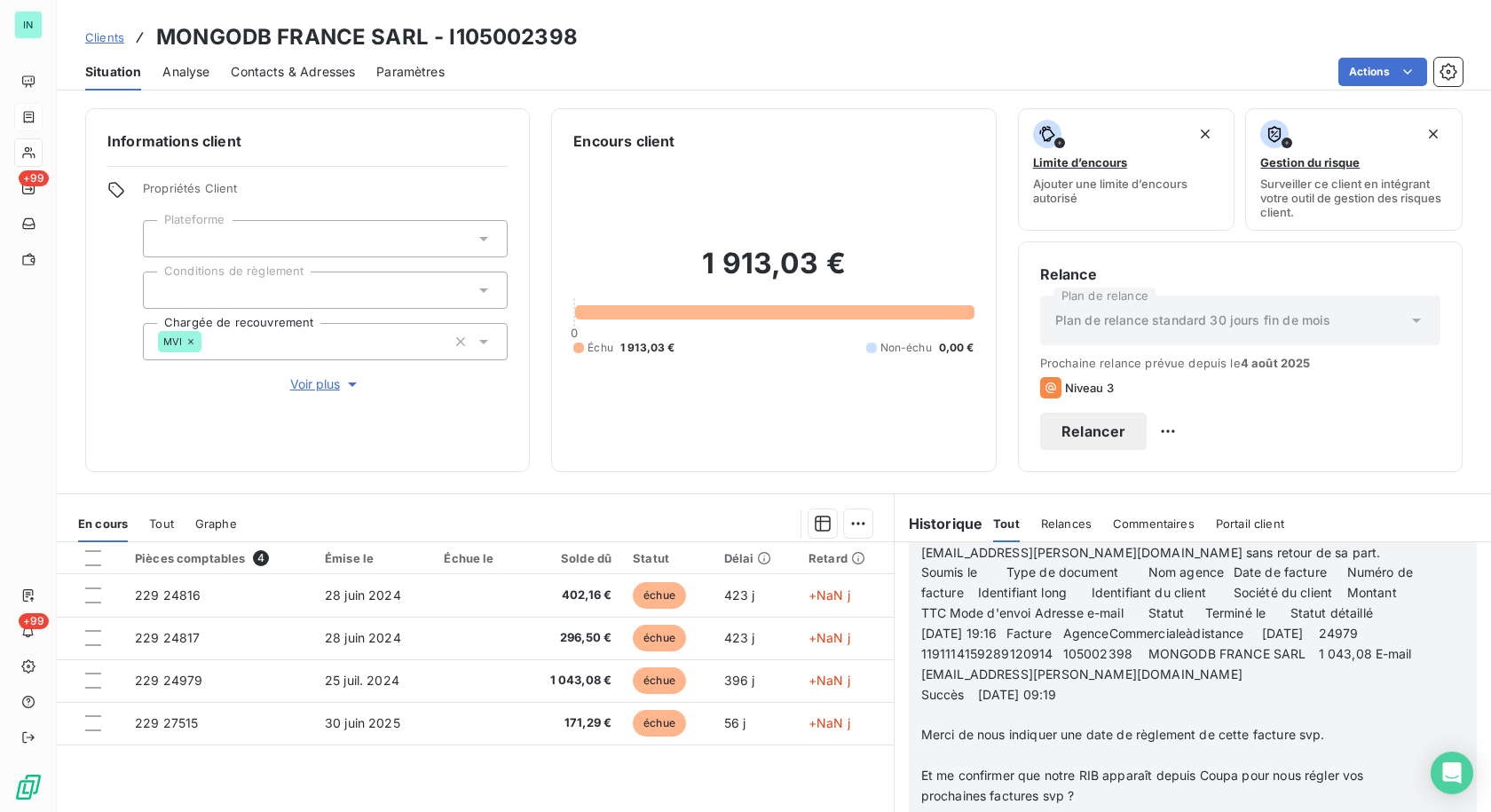
click at [953, 705] on p "﻿" at bounding box center [1170, 715] width 497 height 20
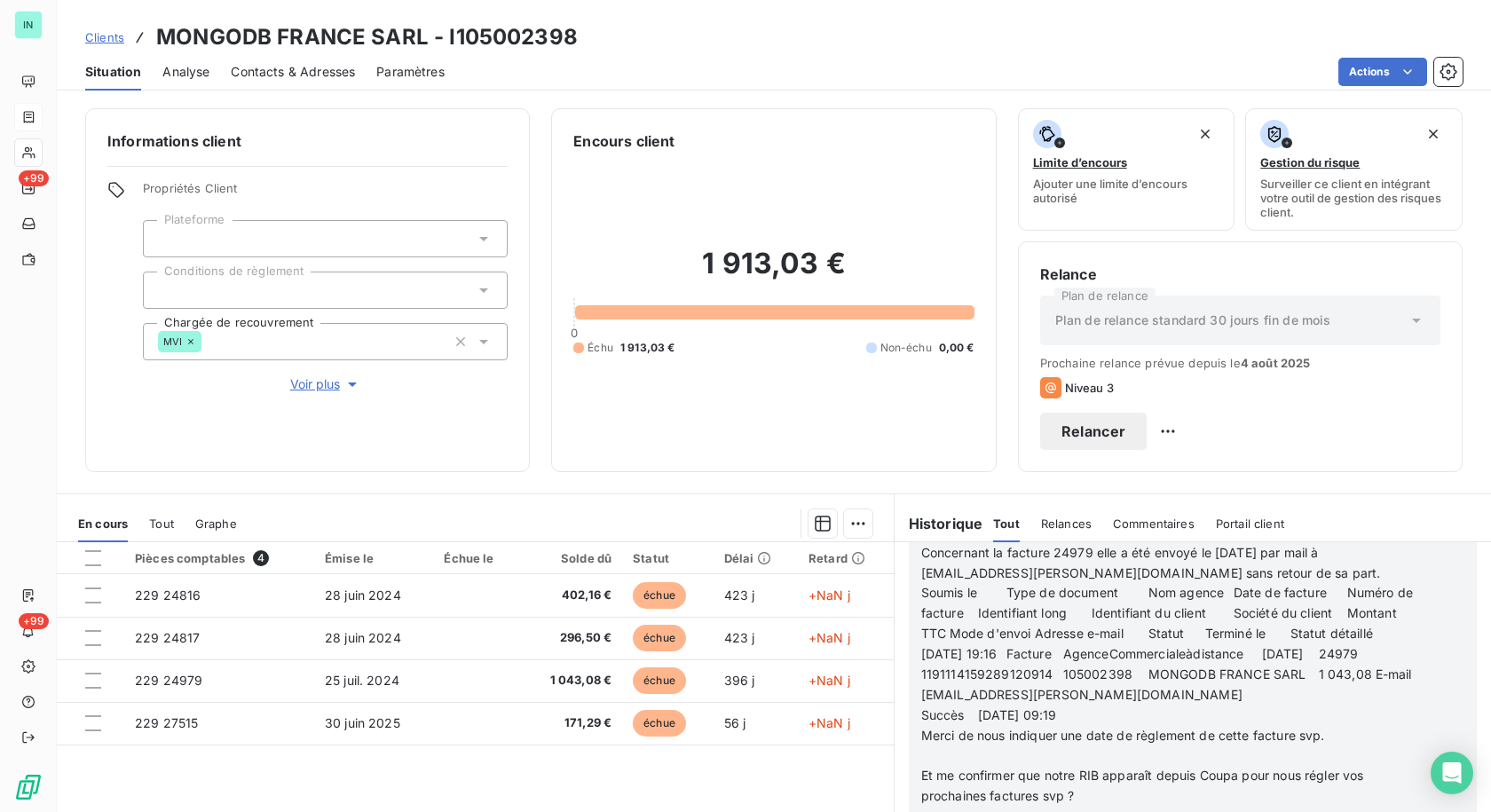
click at [934, 746] on p "﻿" at bounding box center [1170, 755] width 497 height 20
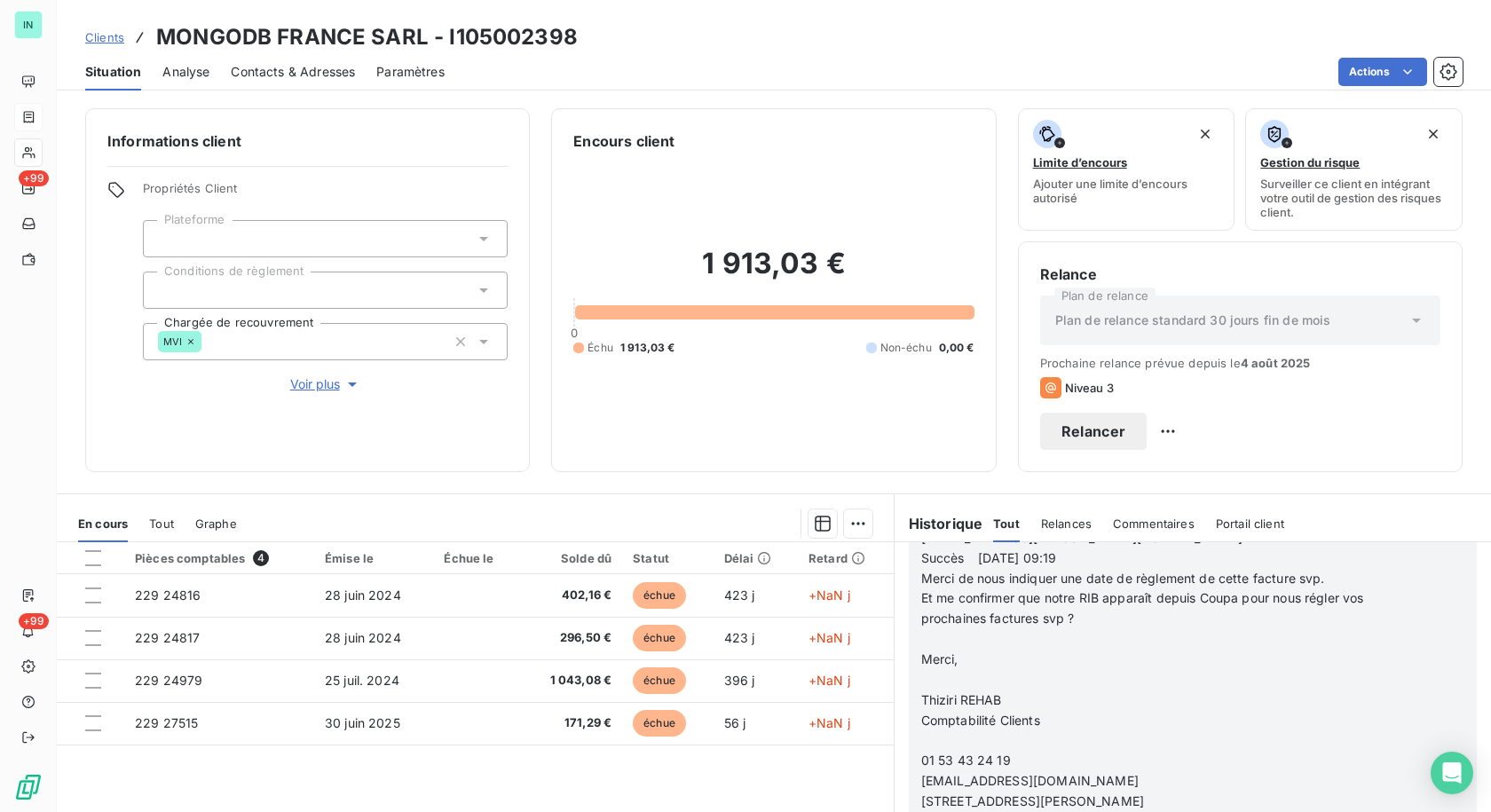
click at [943, 629] on p "﻿" at bounding box center [1170, 639] width 497 height 20
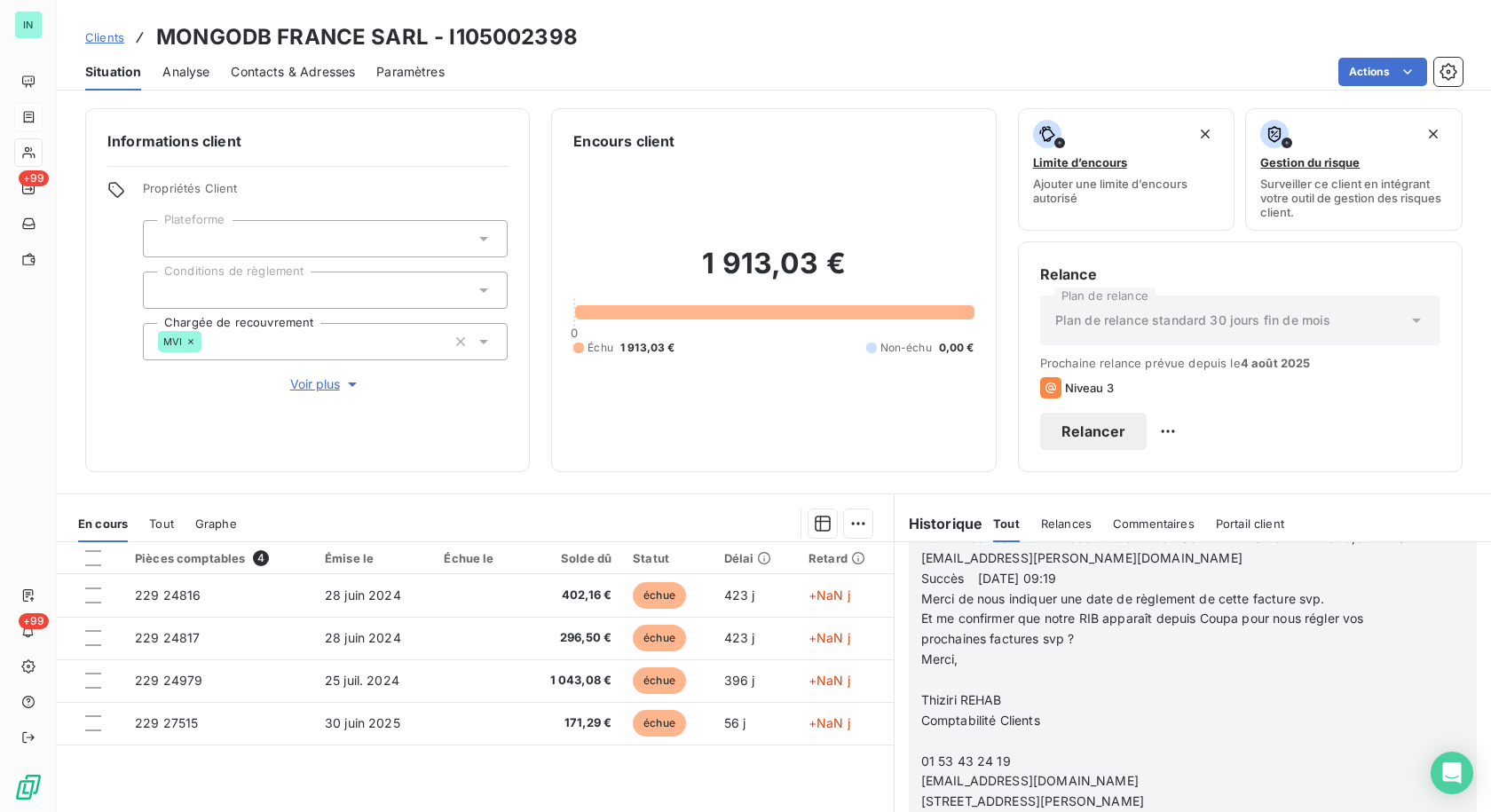
click at [932, 670] on p "﻿" at bounding box center [1170, 679] width 497 height 20
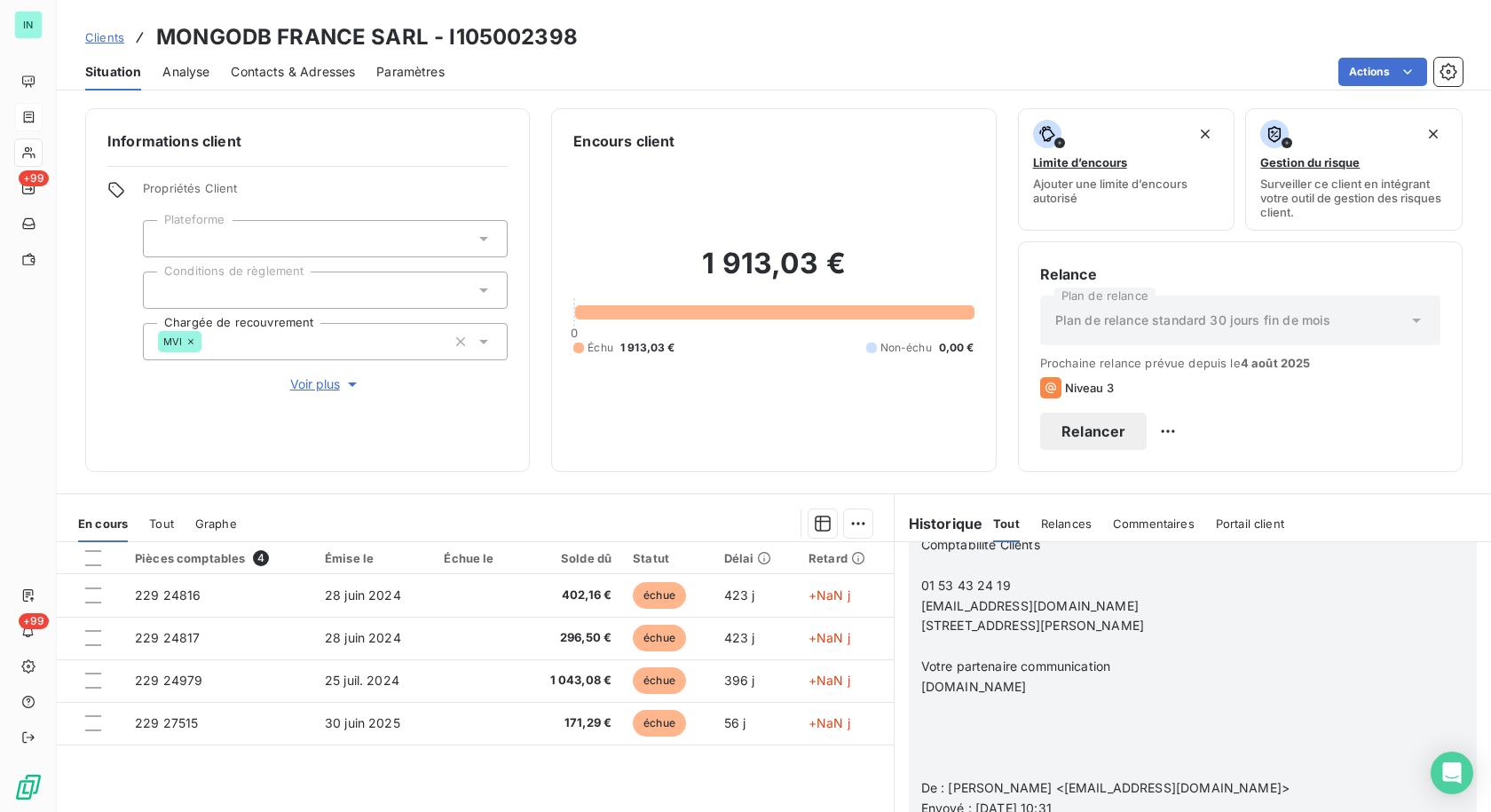
scroll to position [2225, 0]
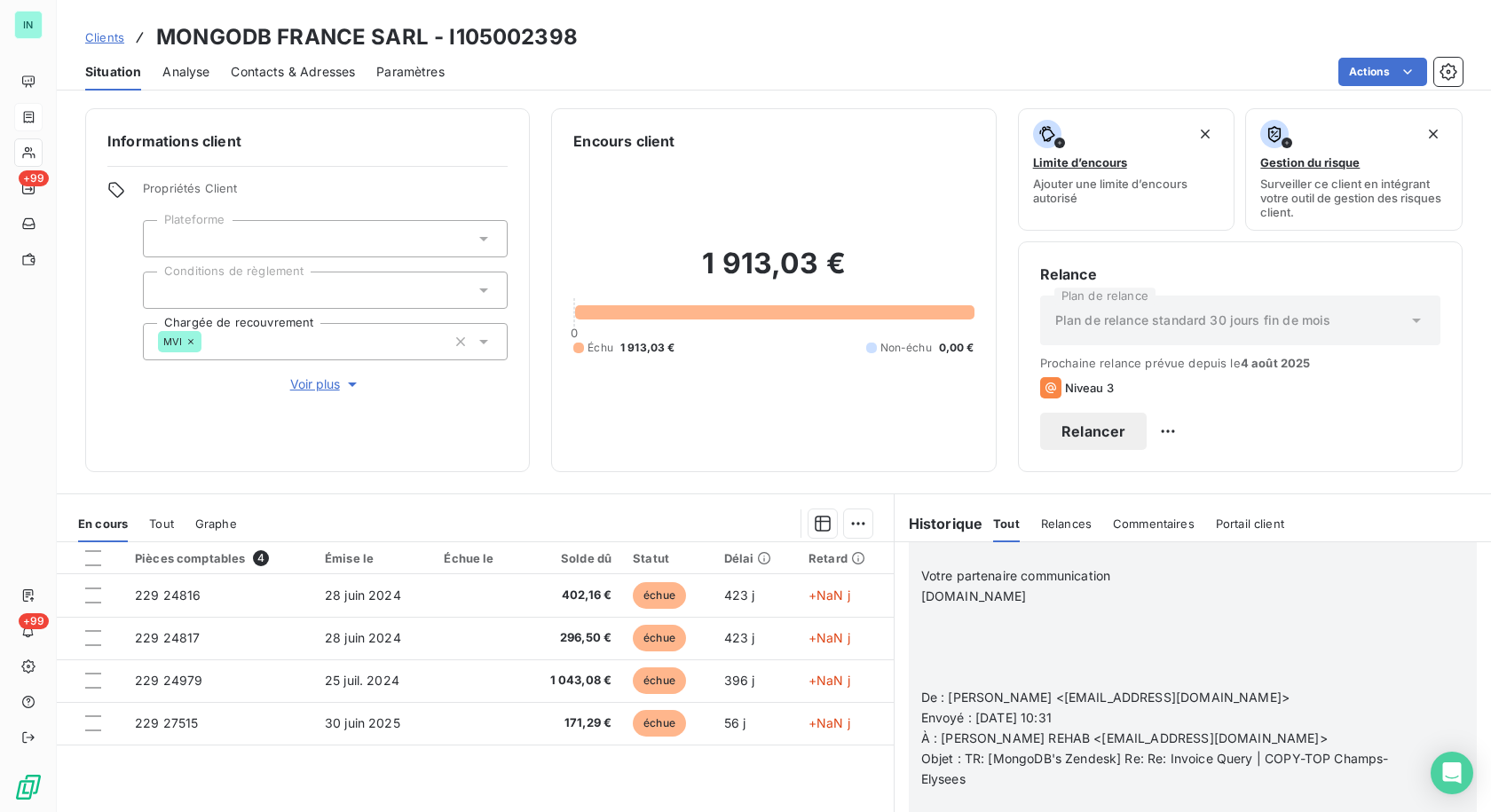
click at [945, 668] on p "﻿" at bounding box center [1170, 677] width 497 height 20
click at [928, 587] on p "﻿" at bounding box center [1170, 596] width 497 height 20
click at [934, 668] on p at bounding box center [1170, 677] width 497 height 20
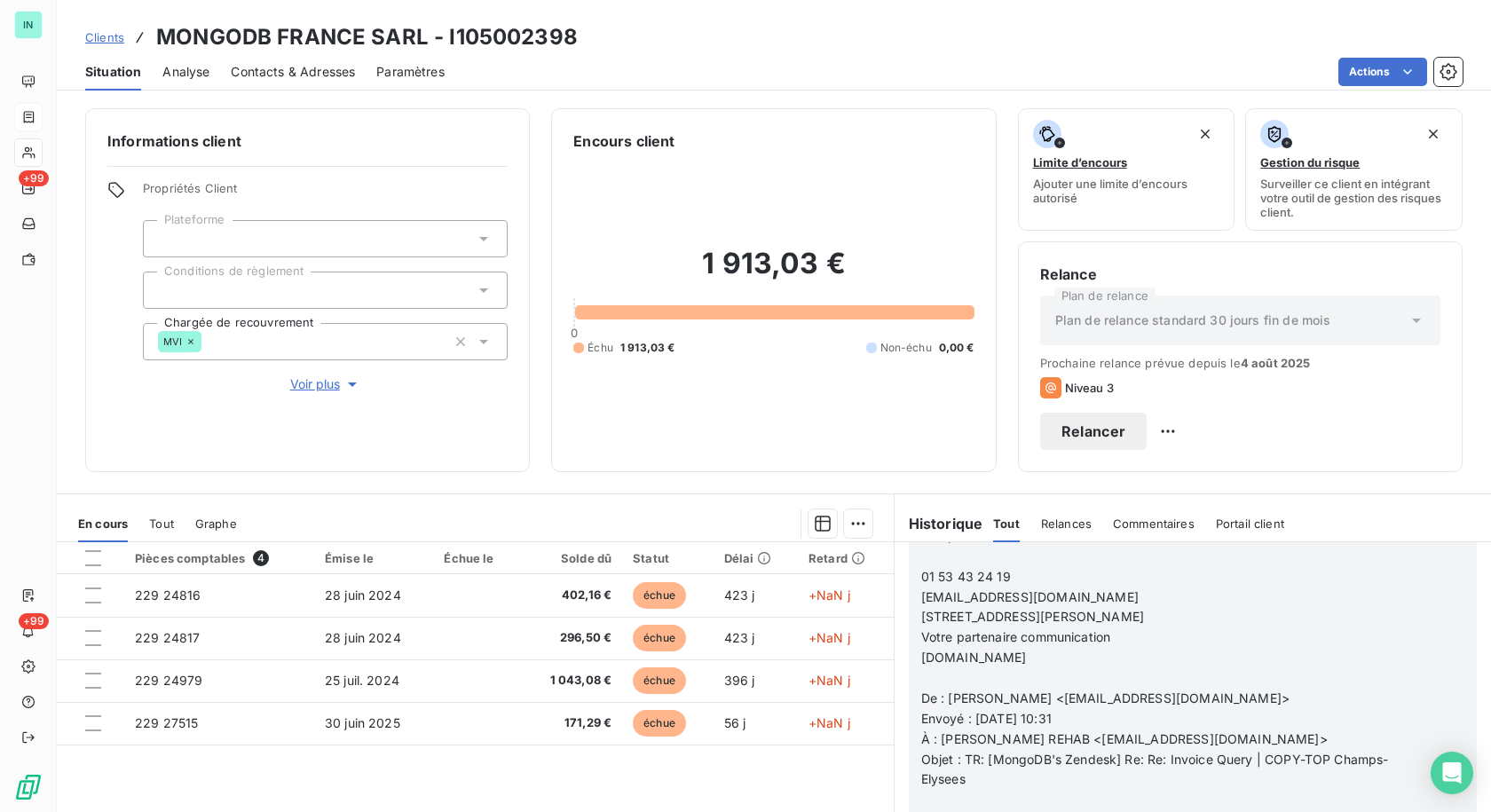
scroll to position [2144, 0]
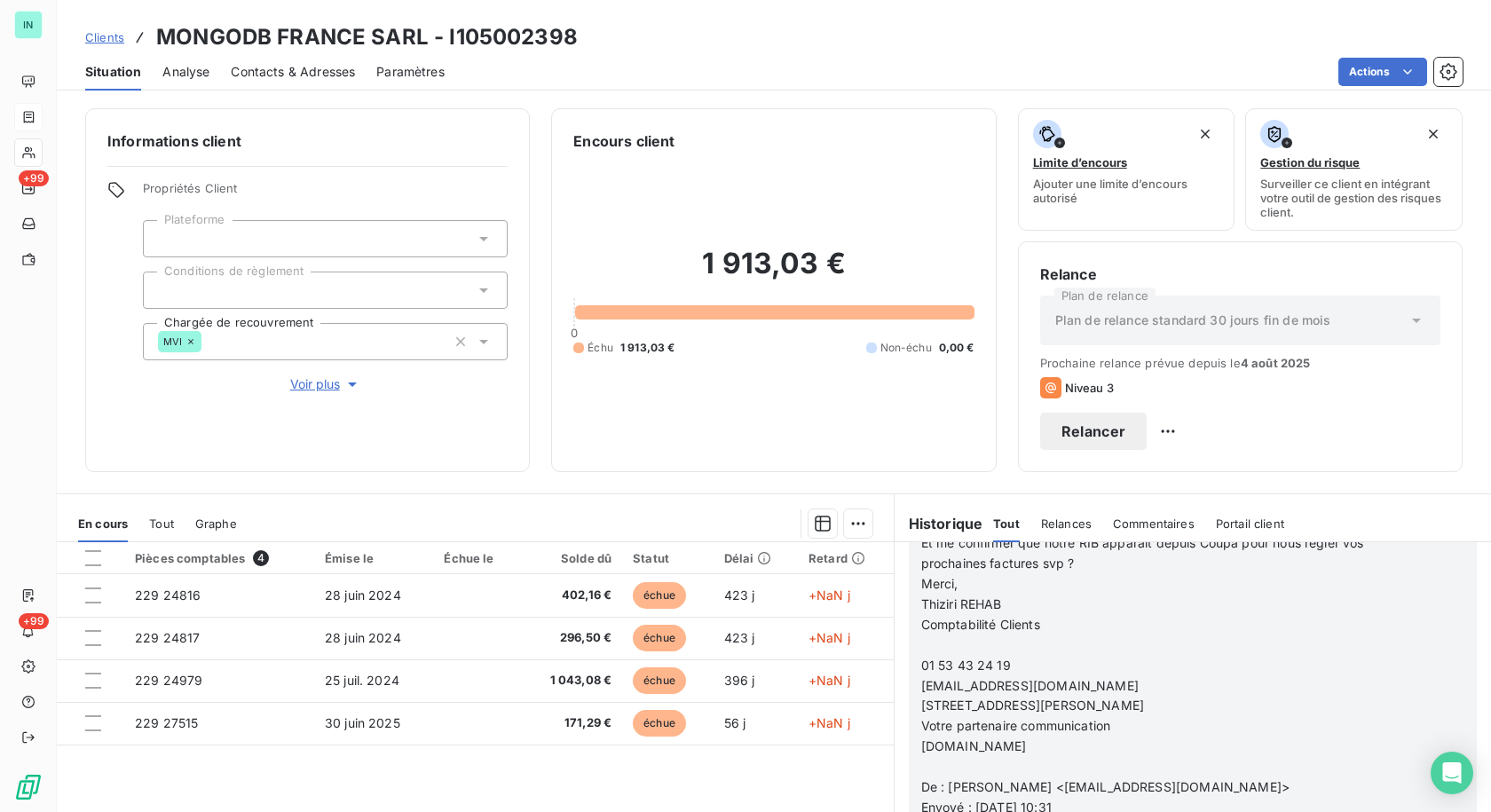
click at [931, 635] on p at bounding box center [1170, 645] width 497 height 20
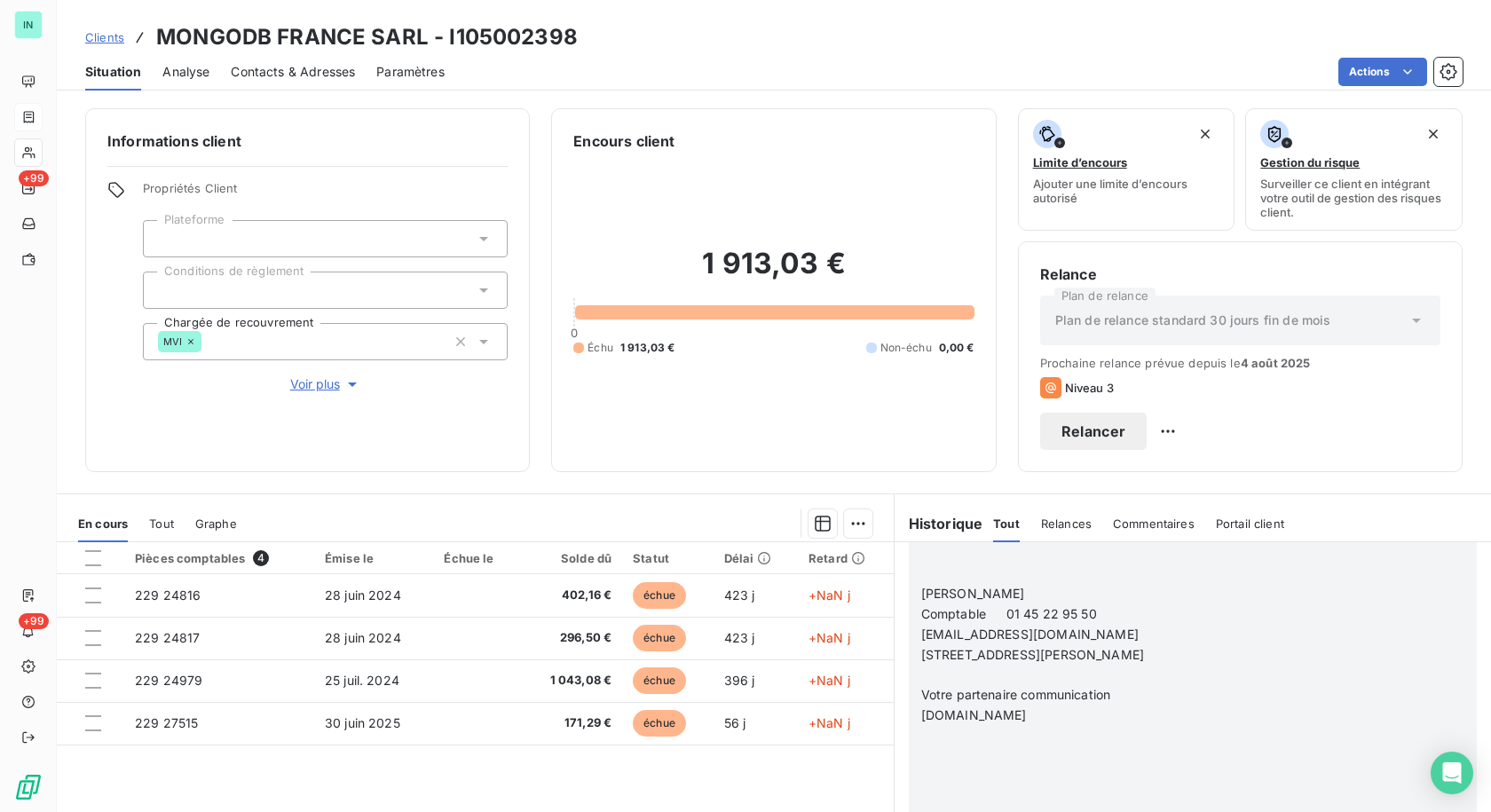
scroll to position [2390, 0]
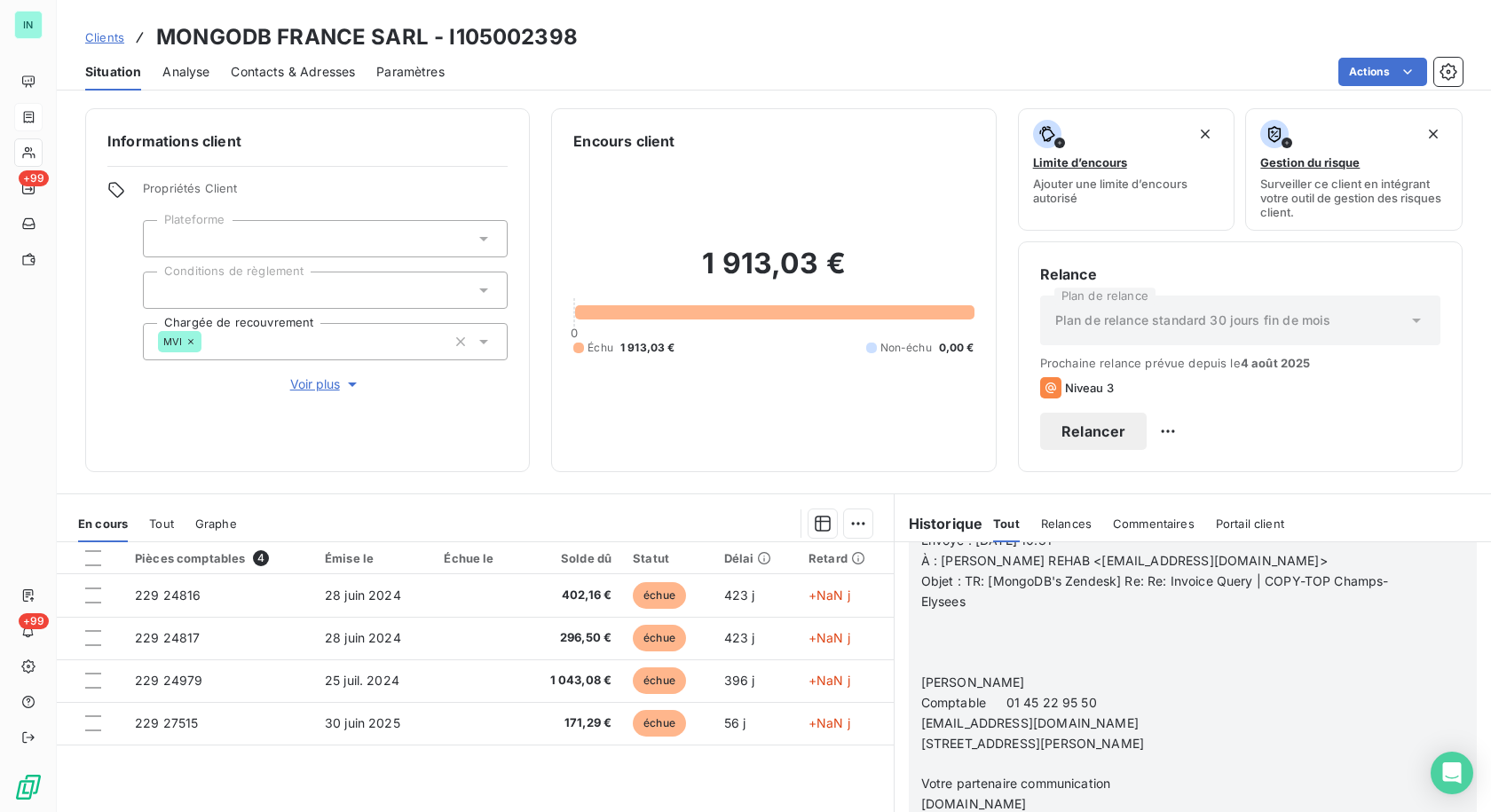
click at [921, 632] on p "﻿" at bounding box center [1170, 642] width 497 height 20
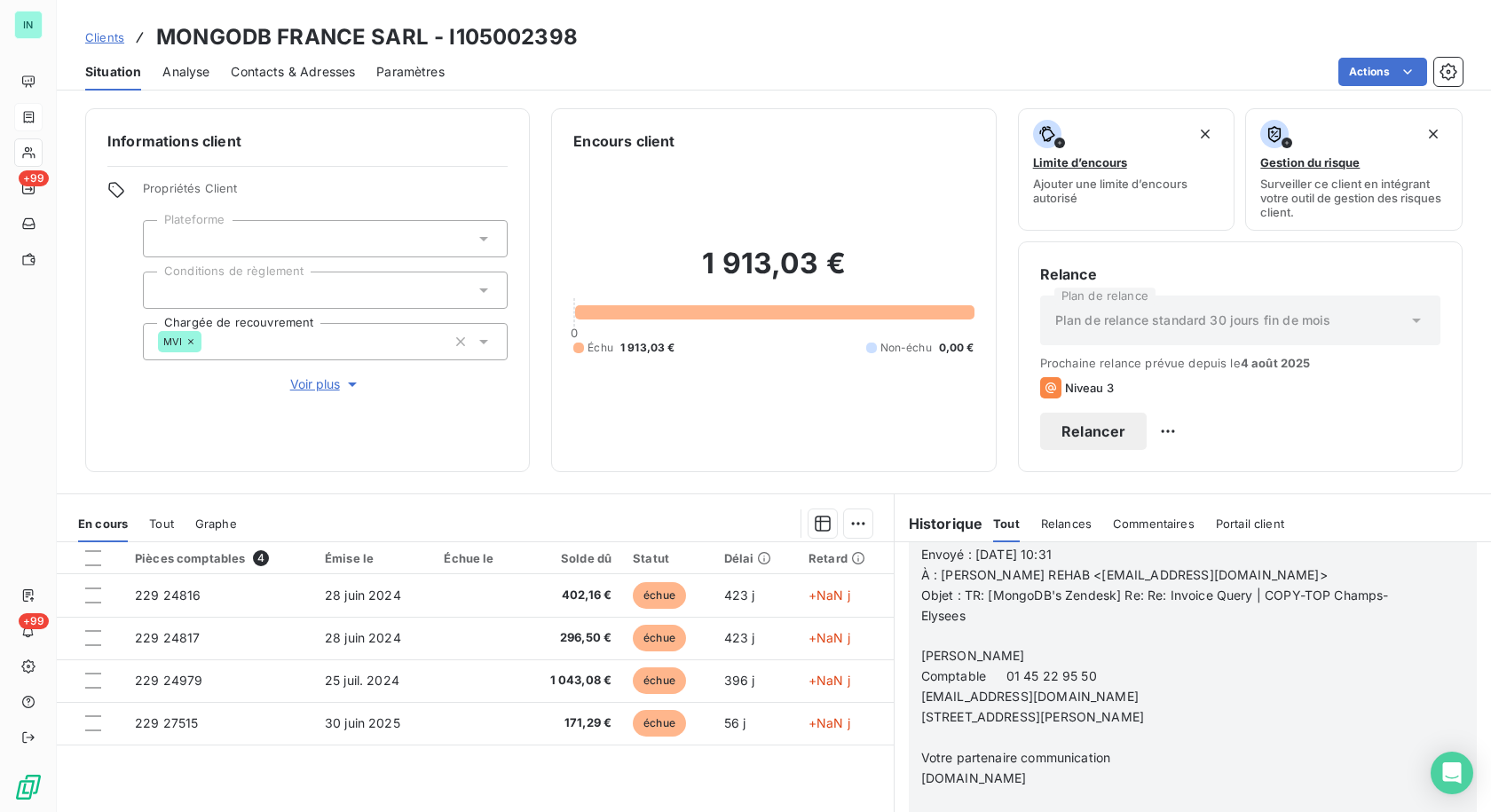
scroll to position [2349, 0]
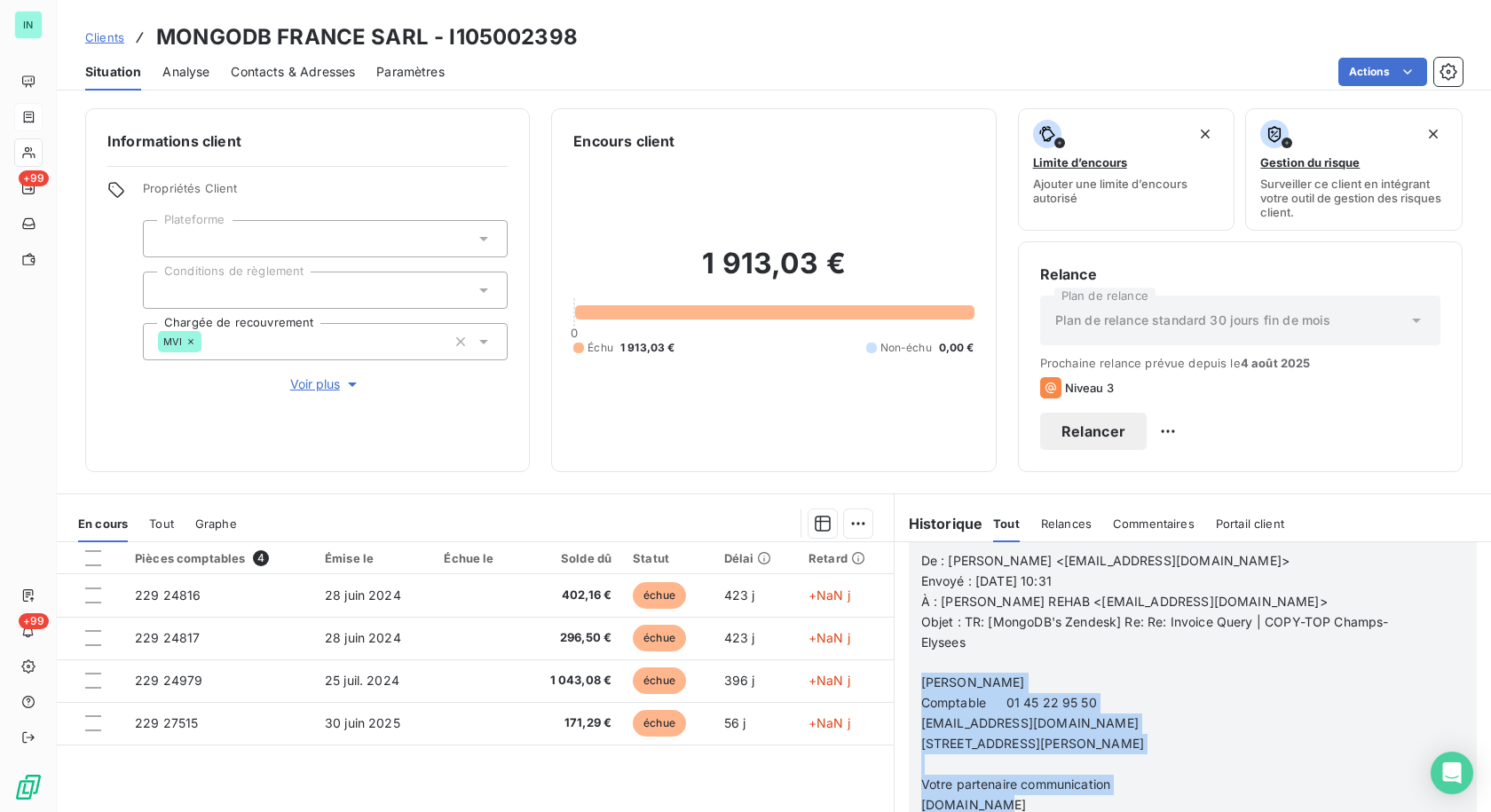
drag, startPoint x: 913, startPoint y: 663, endPoint x: 1041, endPoint y: 784, distance: 176.1
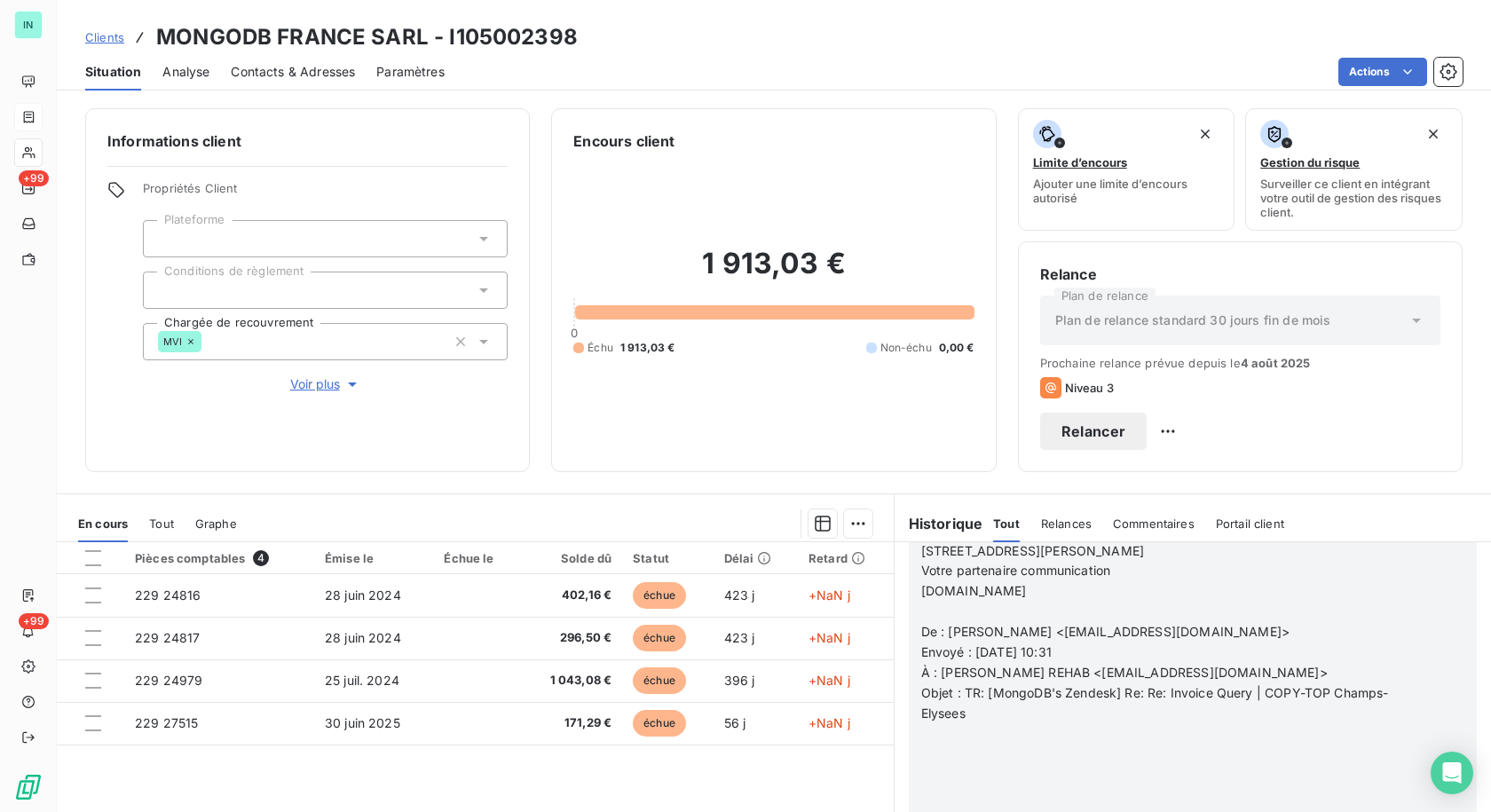
scroll to position [2405, 0]
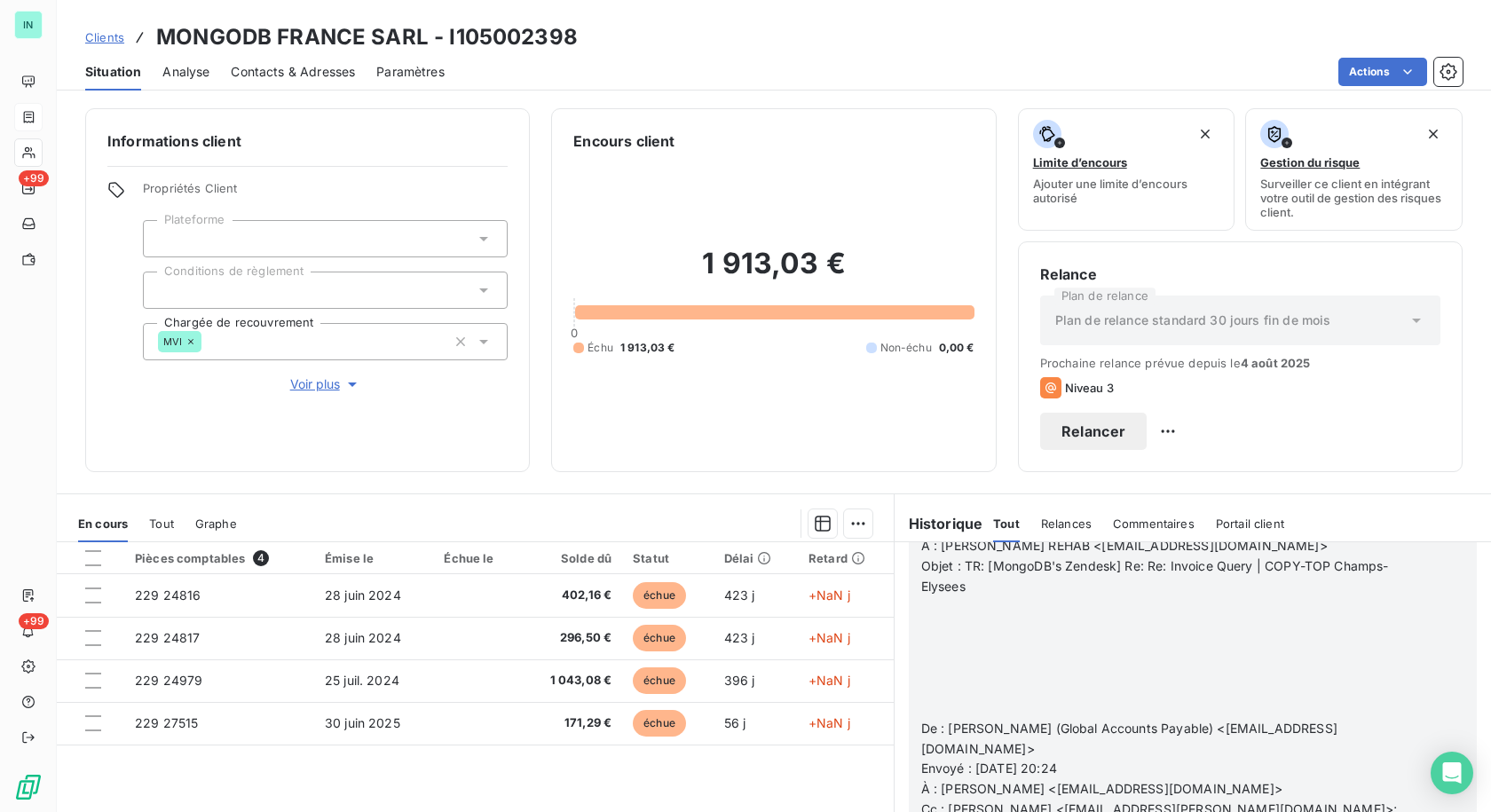
click at [921, 698] on p "﻿" at bounding box center [1170, 708] width 497 height 20
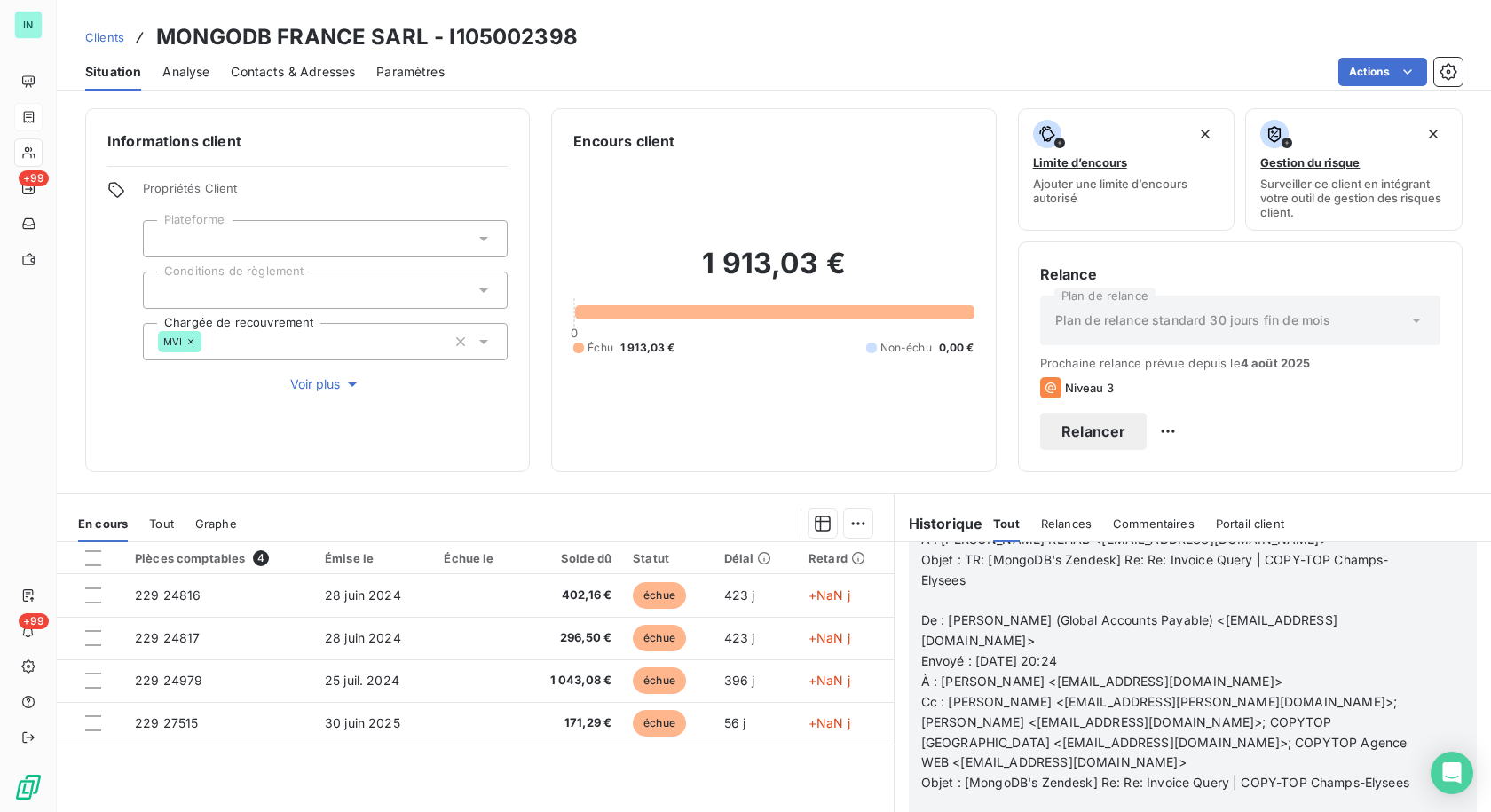
scroll to position [4401, 0]
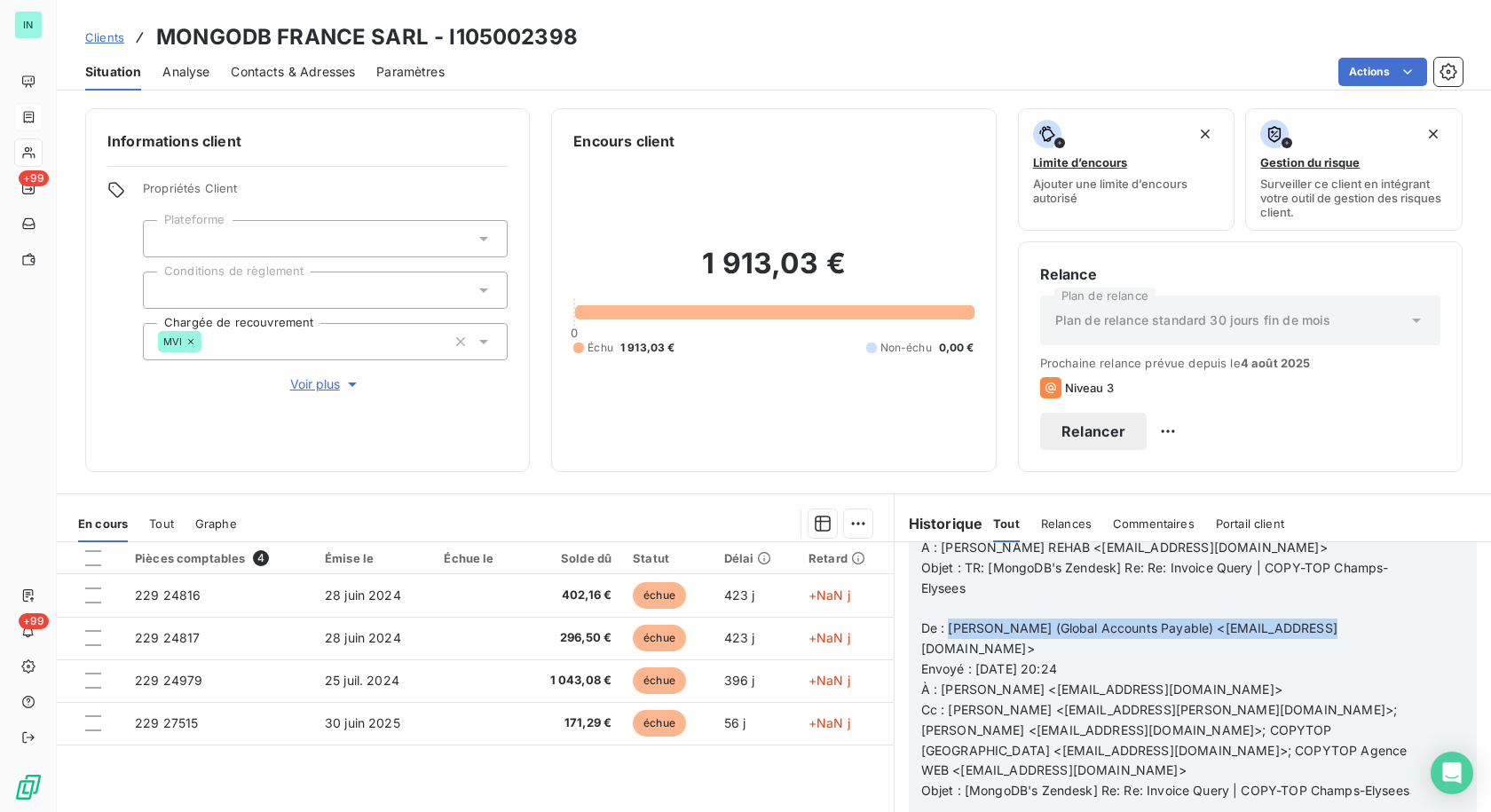
drag, startPoint x: 1318, startPoint y: 629, endPoint x: 942, endPoint y: 631, distance: 376.0
click at [942, 631] on p "De : [PERSON_NAME] (Global Accounts Payable) <[EMAIL_ADDRESS][DOMAIN_NAME]>" at bounding box center [1170, 639] width 497 height 40
copy span "[PERSON_NAME] (Global Accounts Payable) <[EMAIL_ADDRESS][DOMAIN_NAME]>"
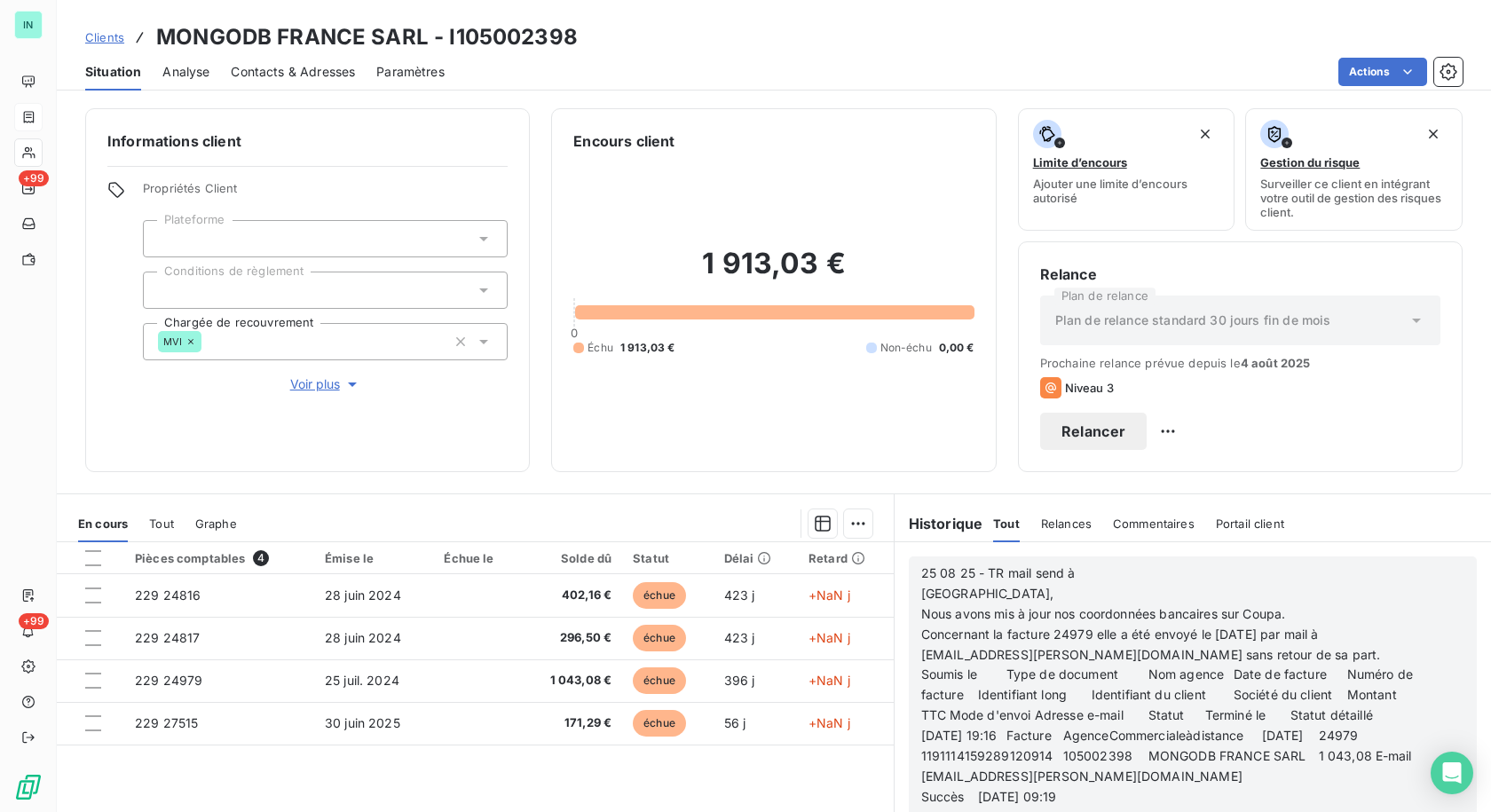
scroll to position [3336, 0]
click at [1097, 579] on p "25 08 25 - TR mail send à [GEOGRAPHIC_DATA]," at bounding box center [1170, 584] width 497 height 40
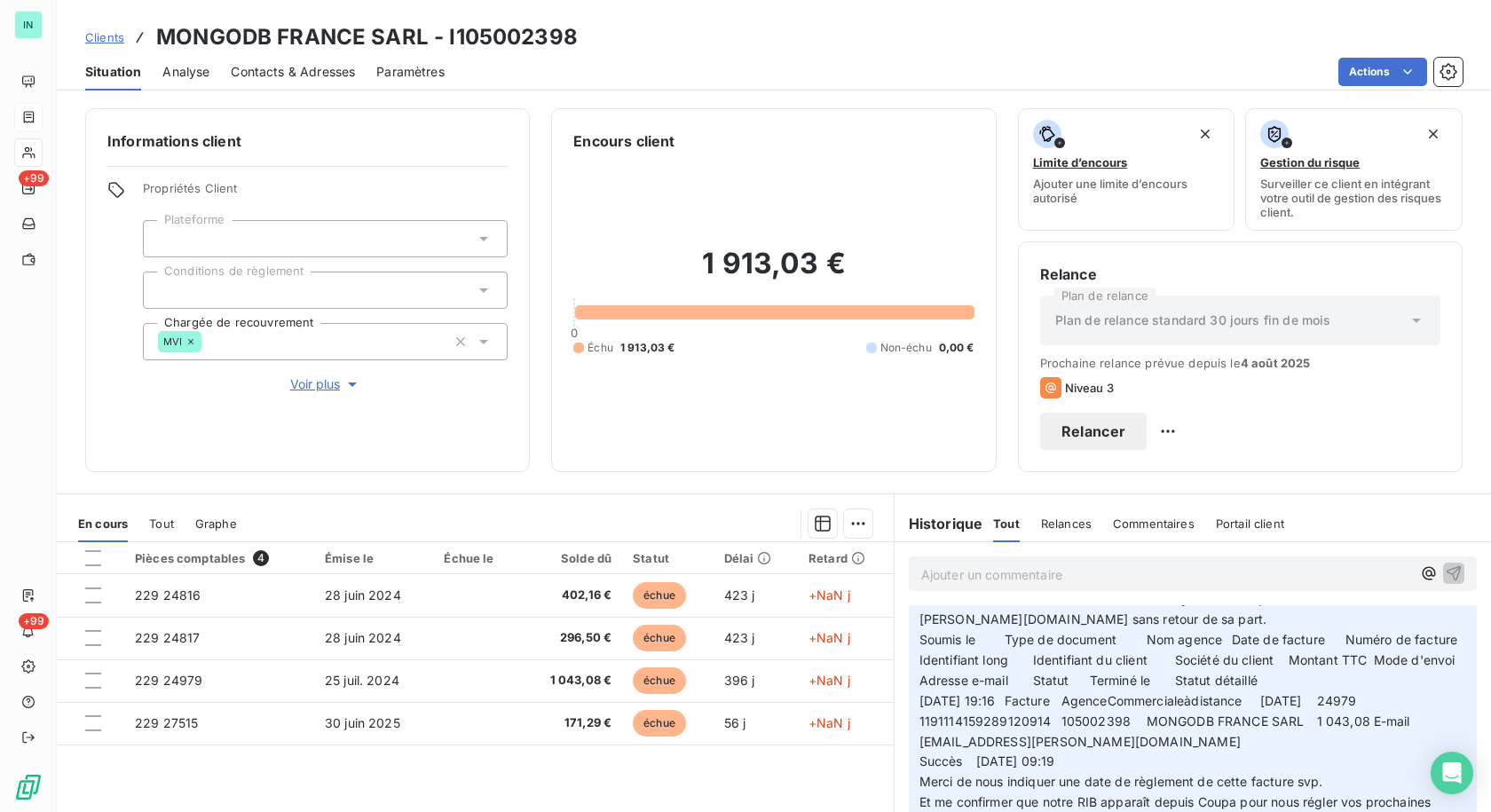
scroll to position [0, 0]
